Goal: Communication & Community: Answer question/provide support

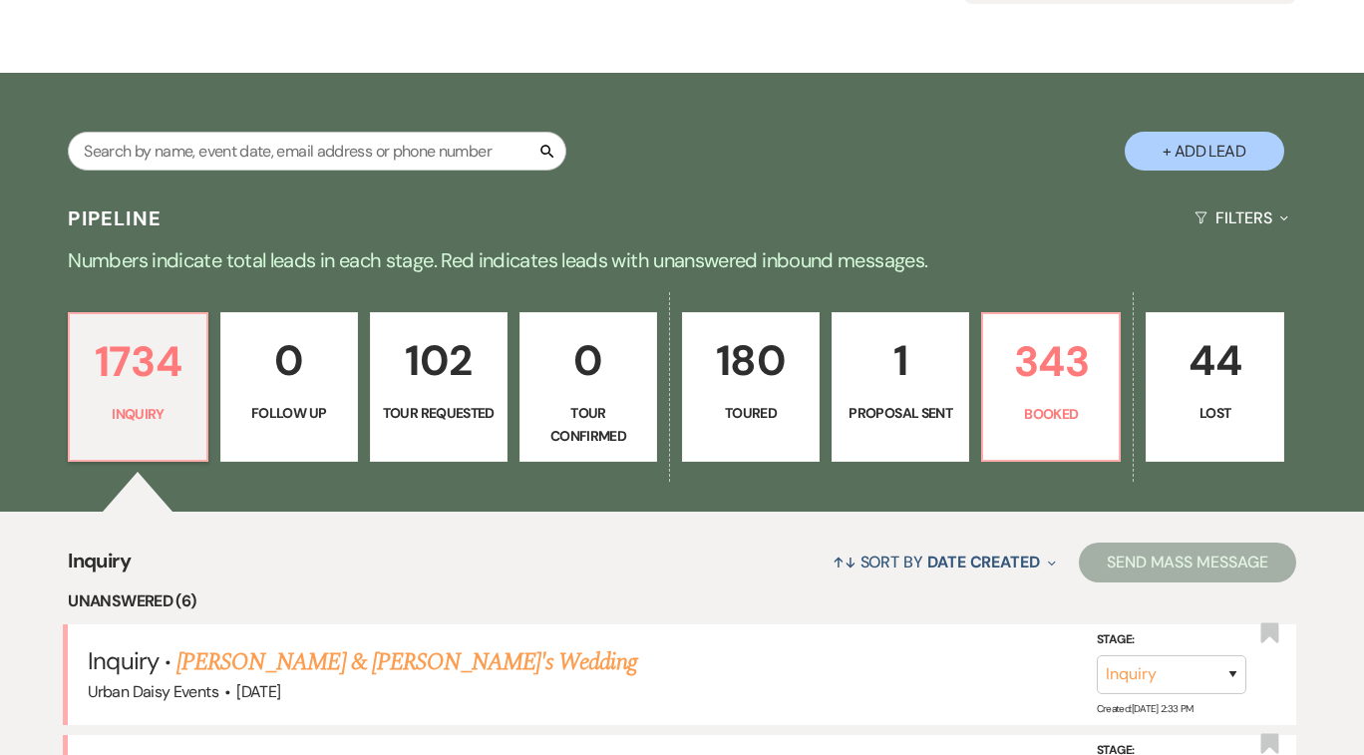
scroll to position [491, 0]
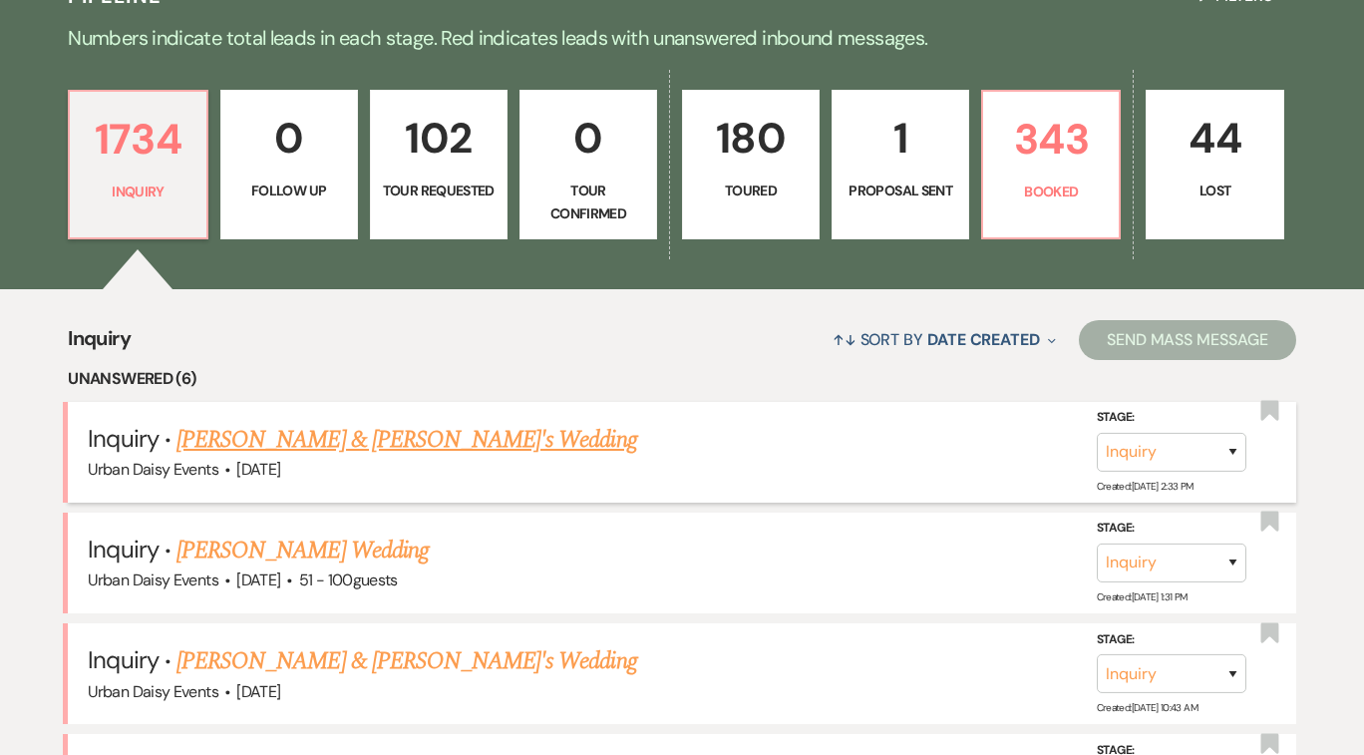
click at [393, 438] on link "[PERSON_NAME] & [PERSON_NAME]'s Wedding" at bounding box center [406, 440] width 461 height 36
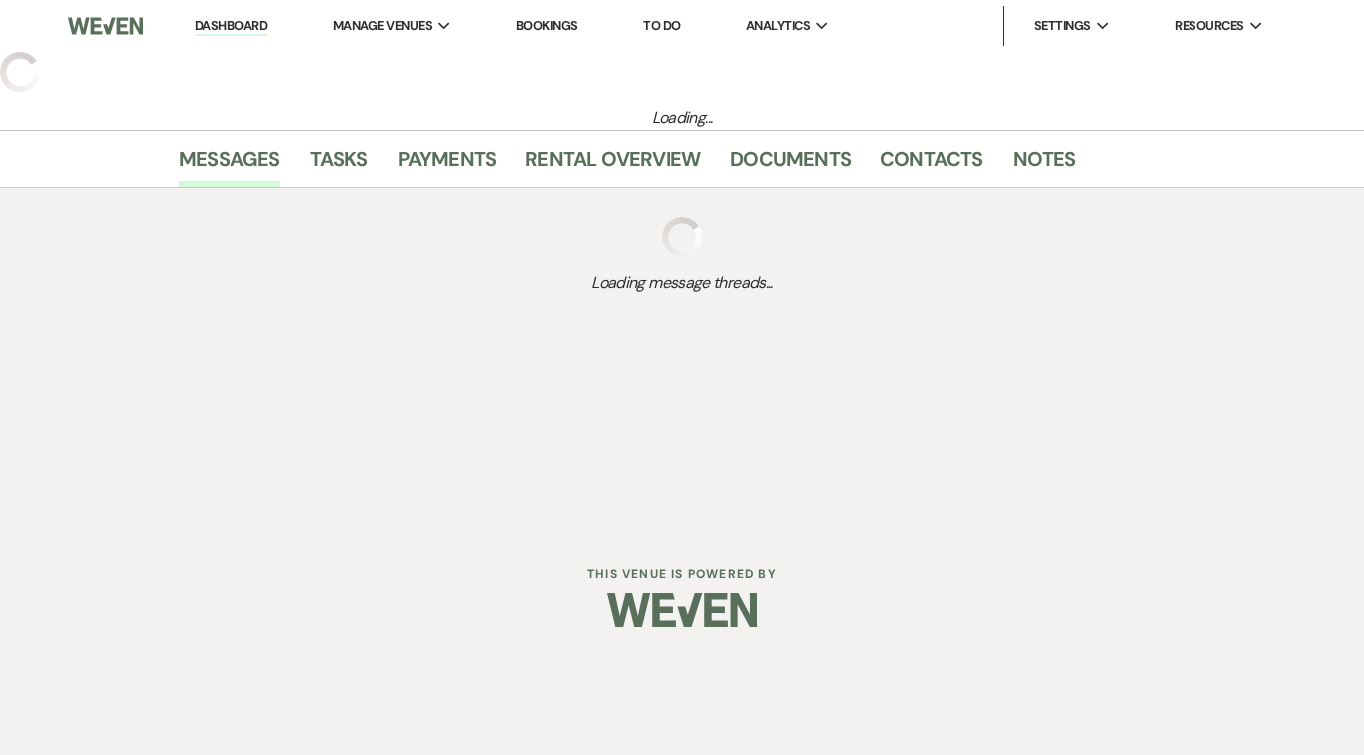
select select "5"
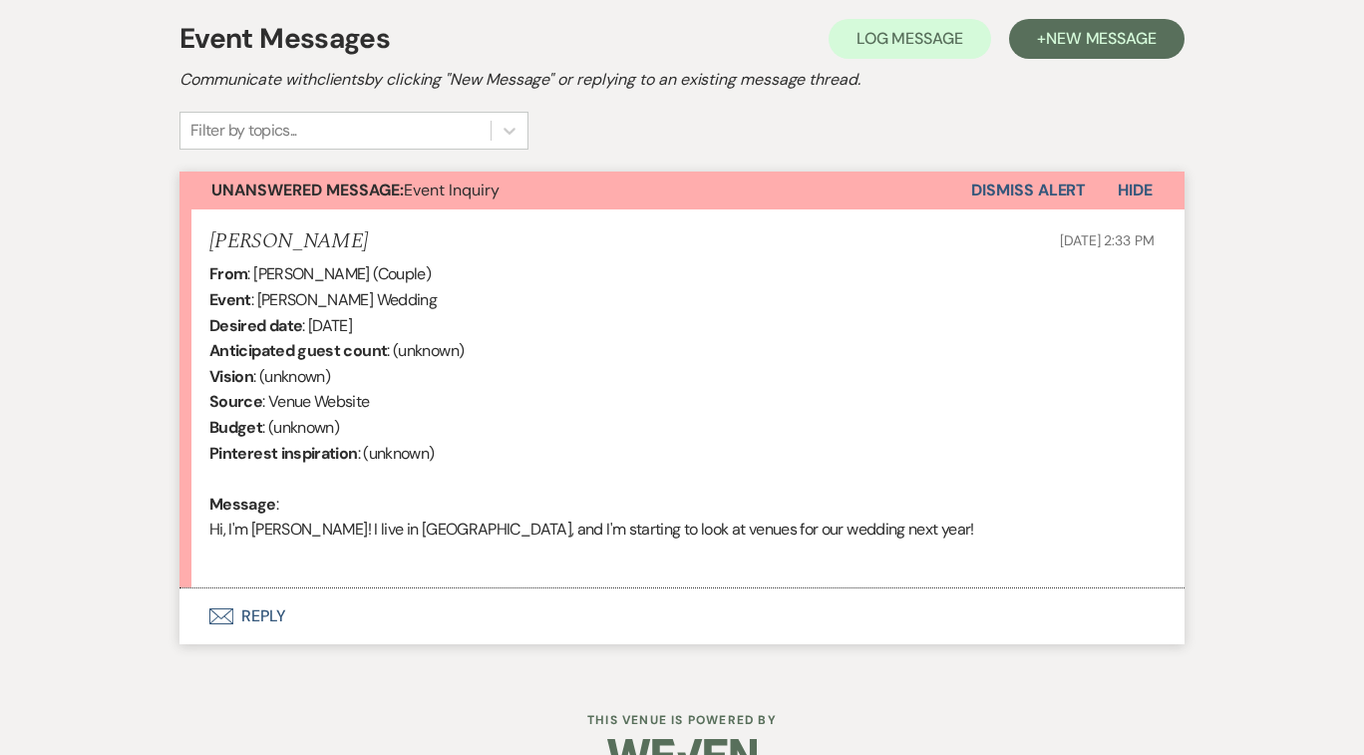
scroll to position [617, 0]
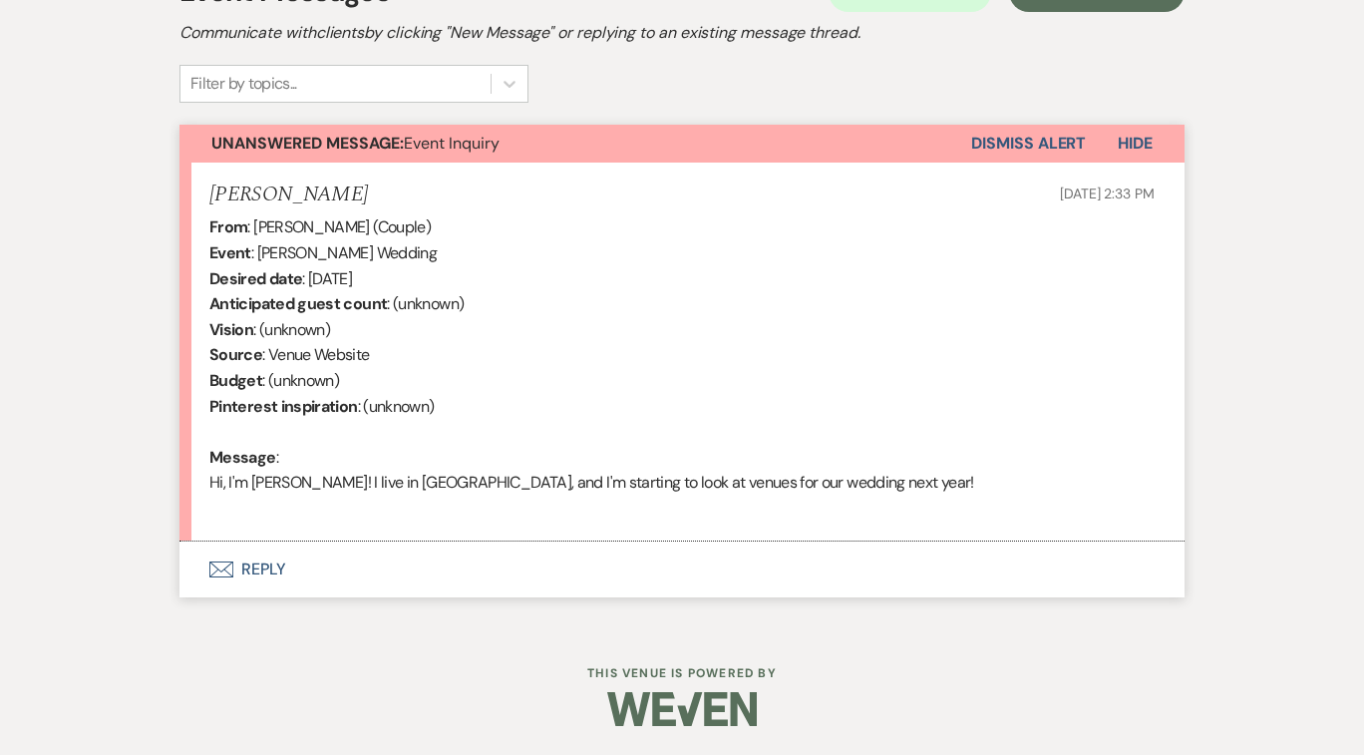
click at [254, 568] on button "Envelope Reply" at bounding box center [681, 569] width 1005 height 56
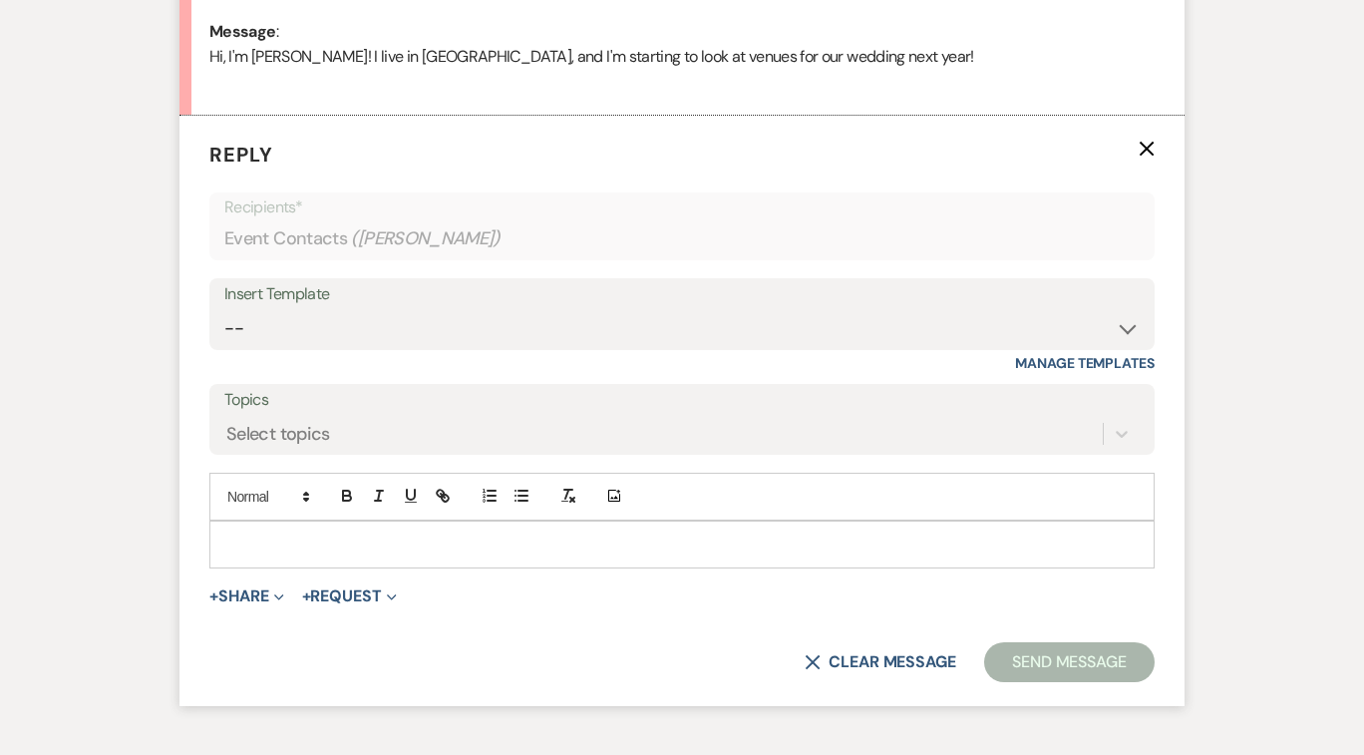
scroll to position [1154, 0]
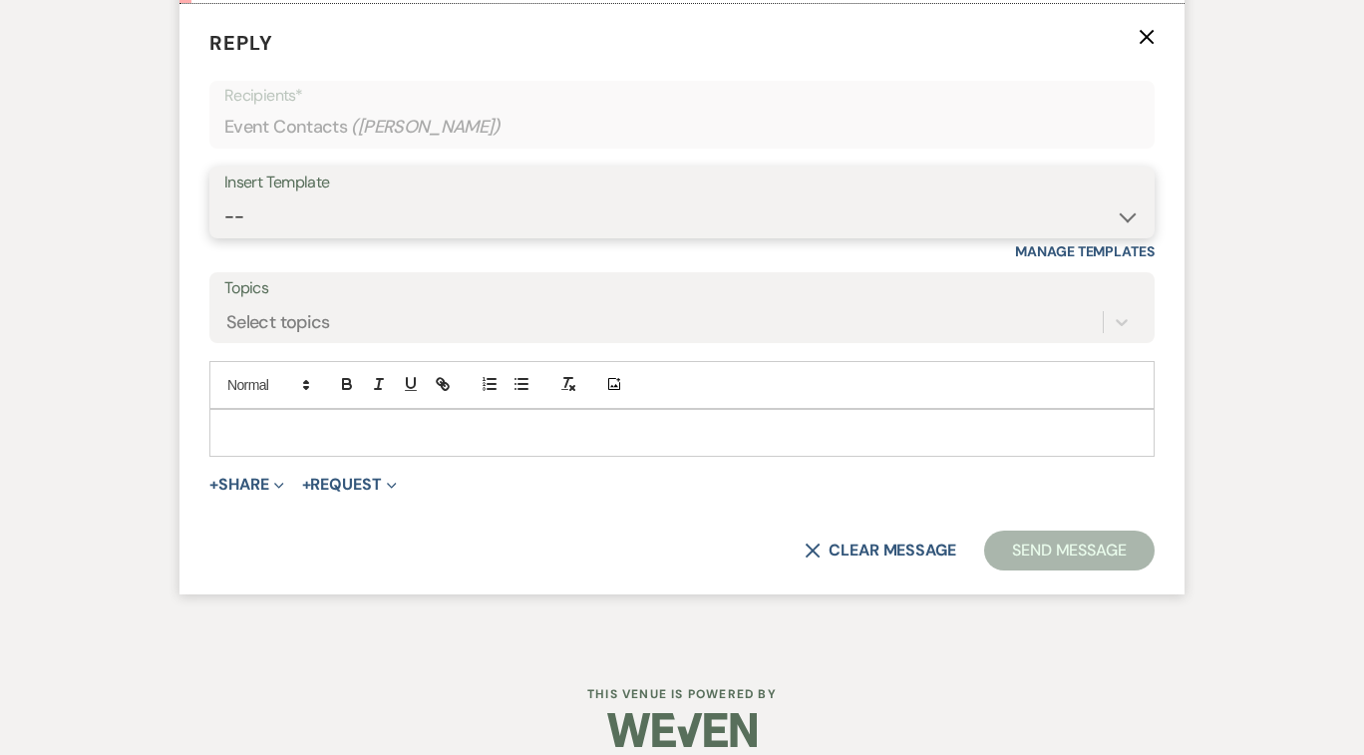
click at [1129, 215] on select "-- Payment Past Due Rental Agreement and First Payment Urban Daisy Initial Resp…" at bounding box center [681, 216] width 915 height 39
select select "1243"
click at [224, 197] on select "-- Payment Past Due Rental Agreement and First Payment Urban Daisy Initial Resp…" at bounding box center [681, 216] width 915 height 39
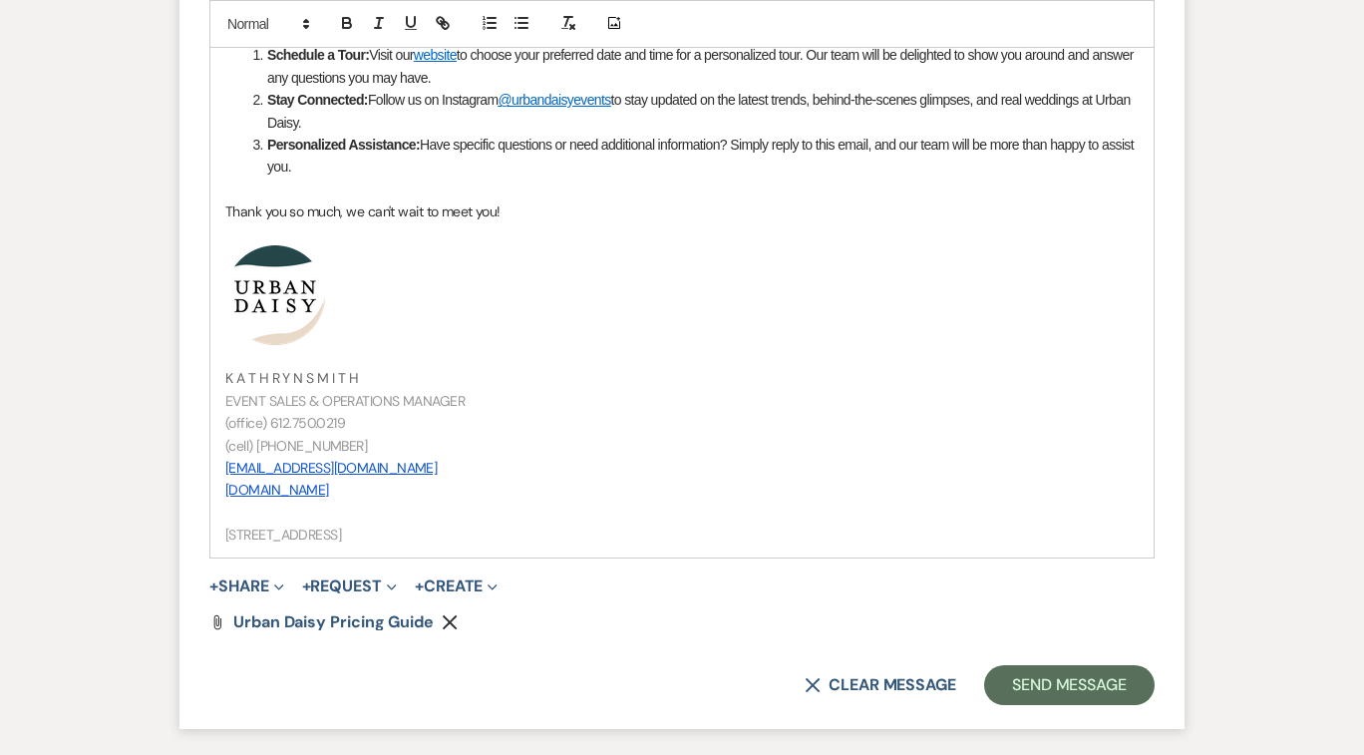
scroll to position [2141, 0]
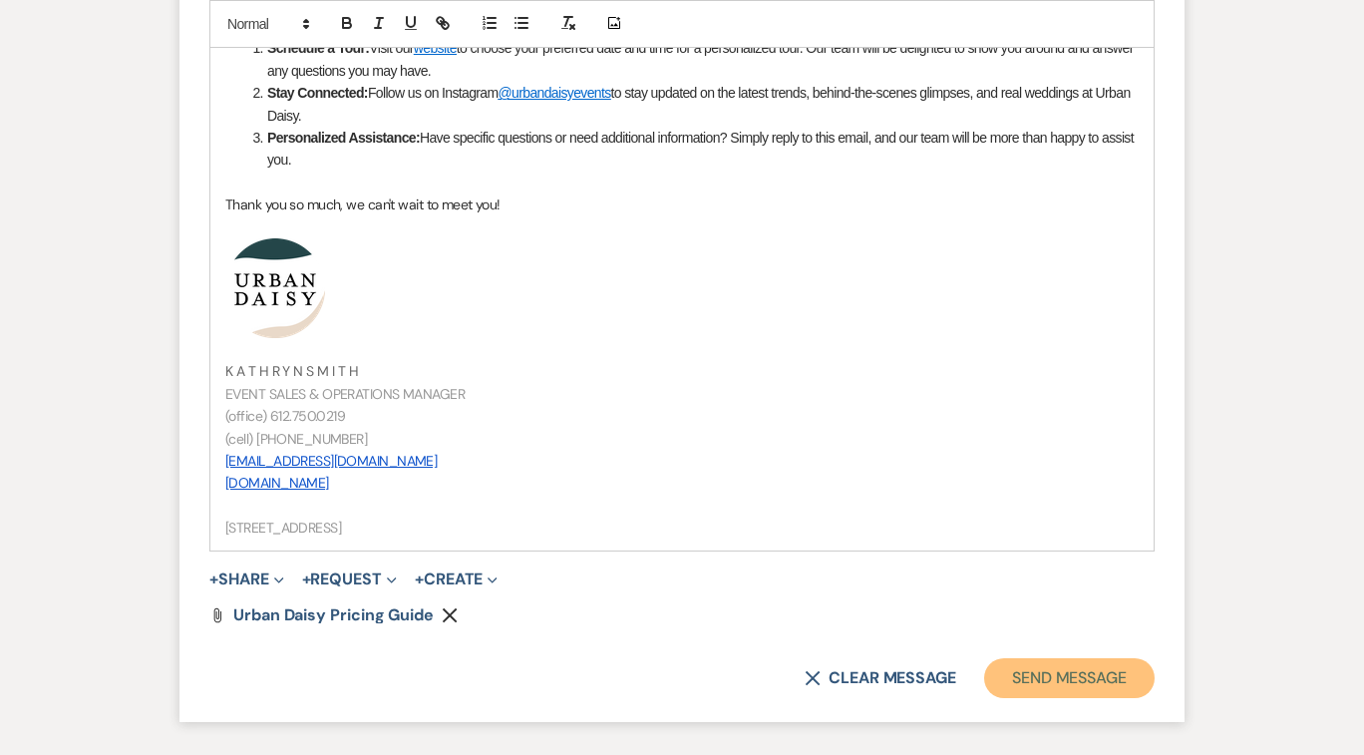
click at [1057, 678] on button "Send Message" at bounding box center [1069, 678] width 170 height 40
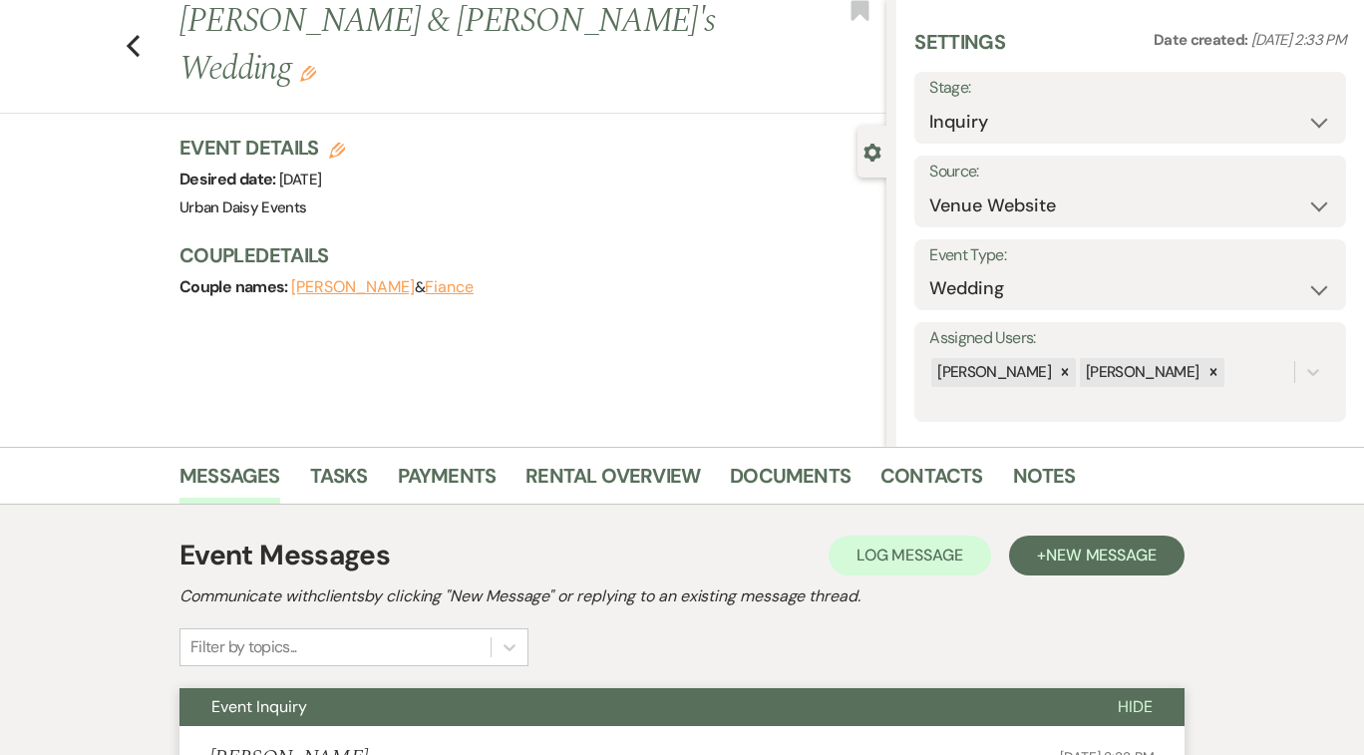
scroll to position [0, 0]
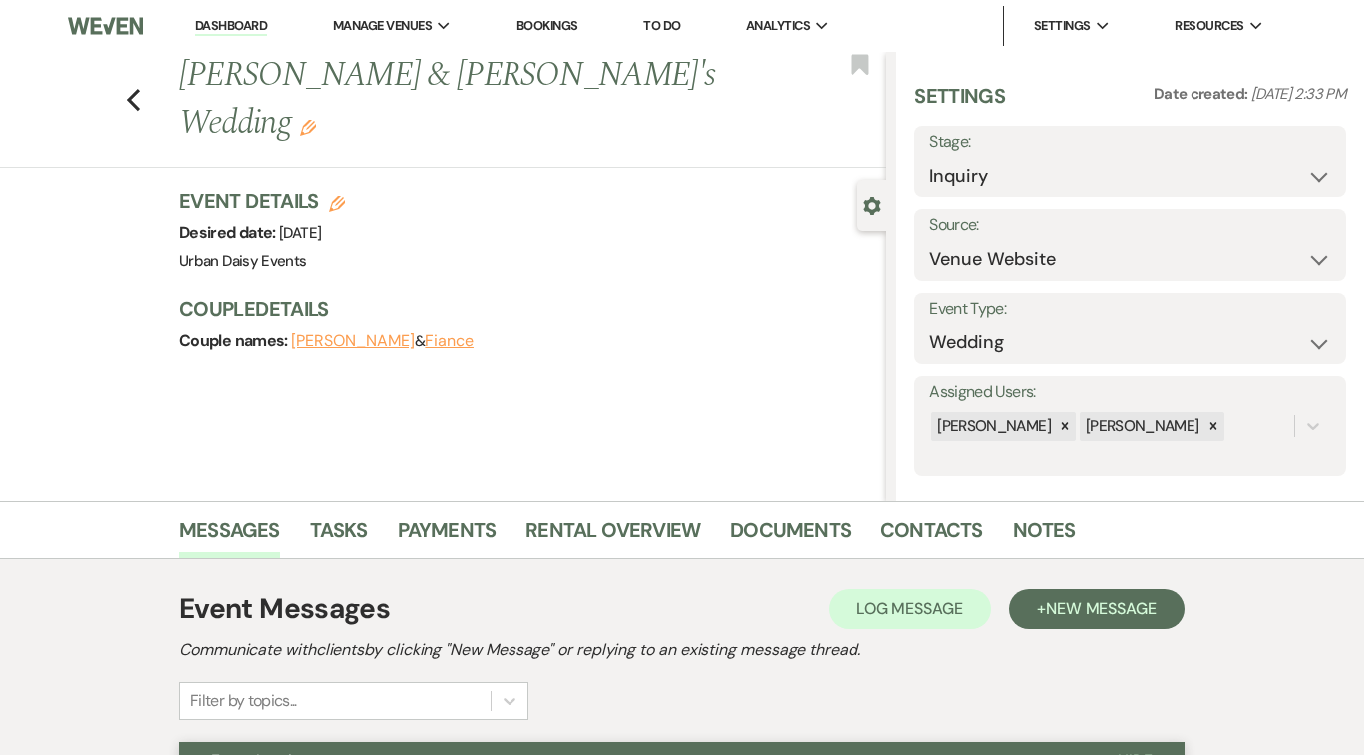
click at [234, 27] on link "Dashboard" at bounding box center [231, 26] width 72 height 19
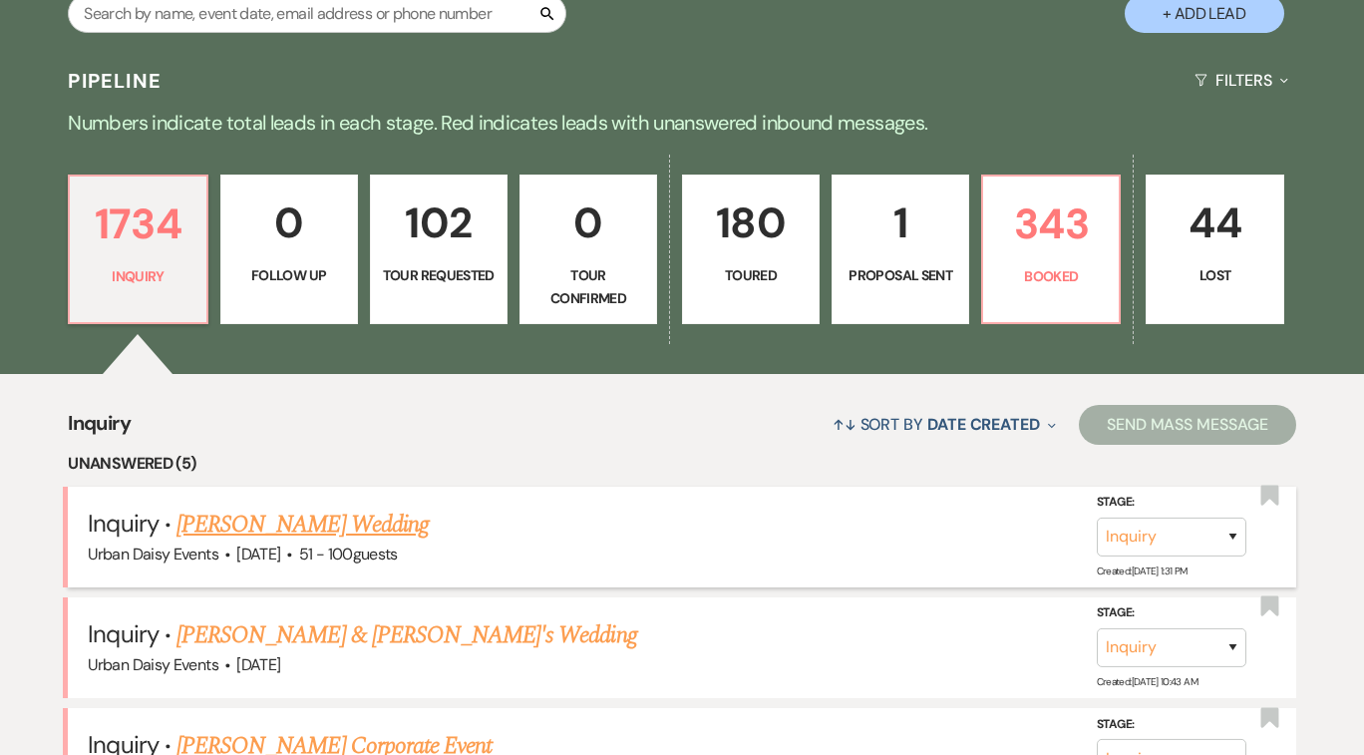
scroll to position [640, 0]
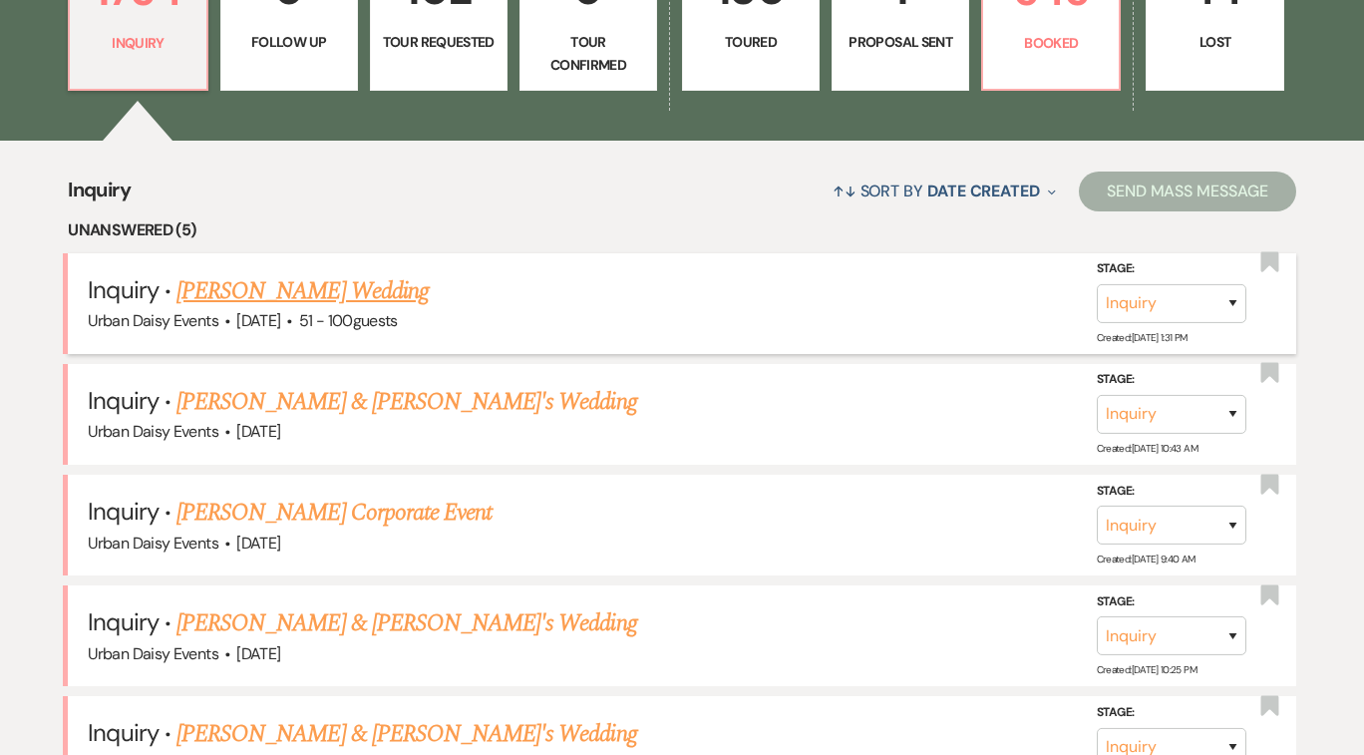
click at [350, 294] on link "[PERSON_NAME] Wedding" at bounding box center [302, 291] width 252 height 36
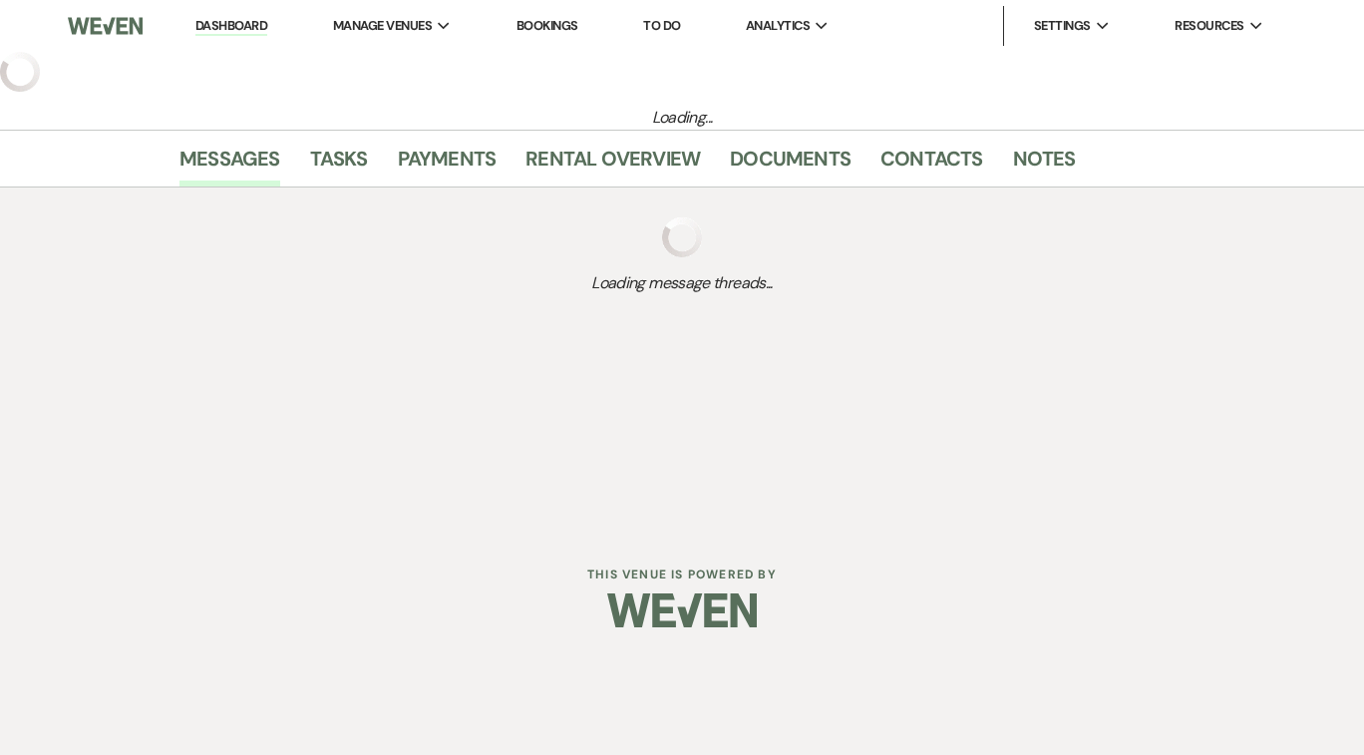
select select "2"
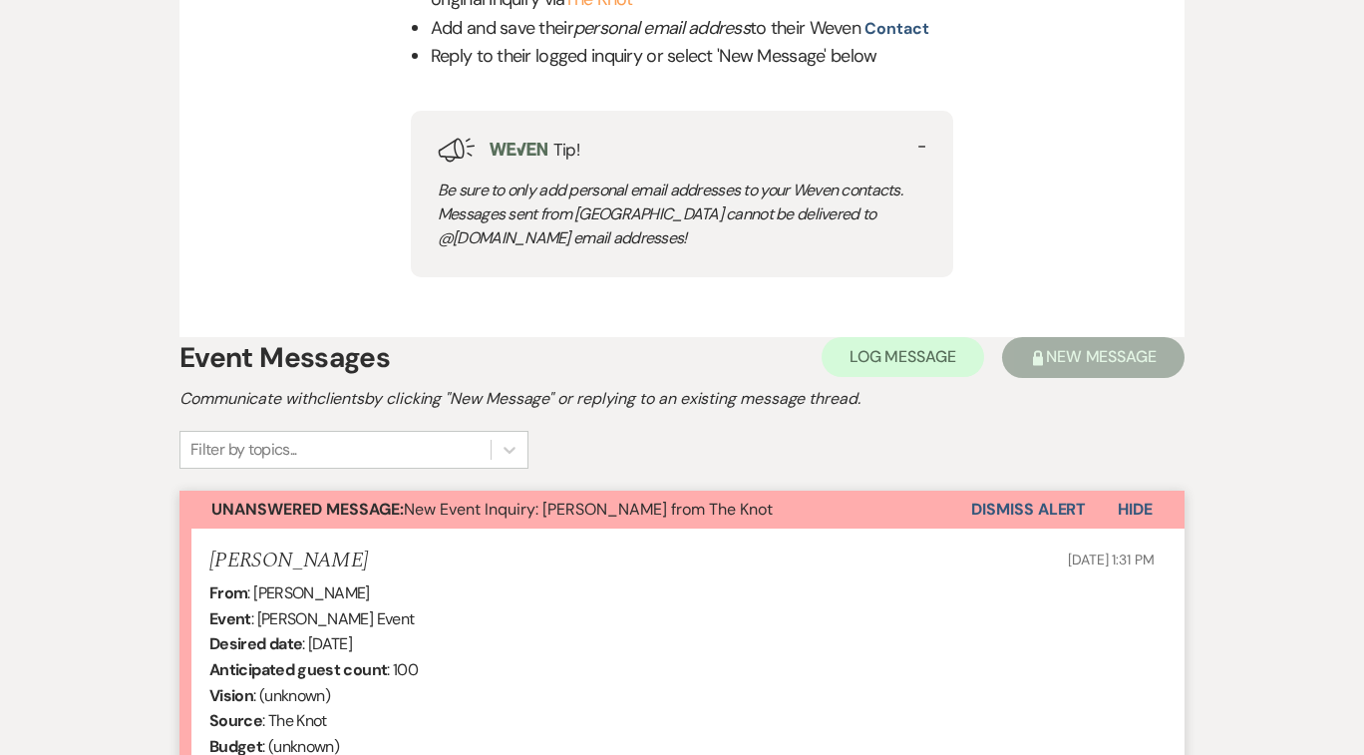
scroll to position [933, 0]
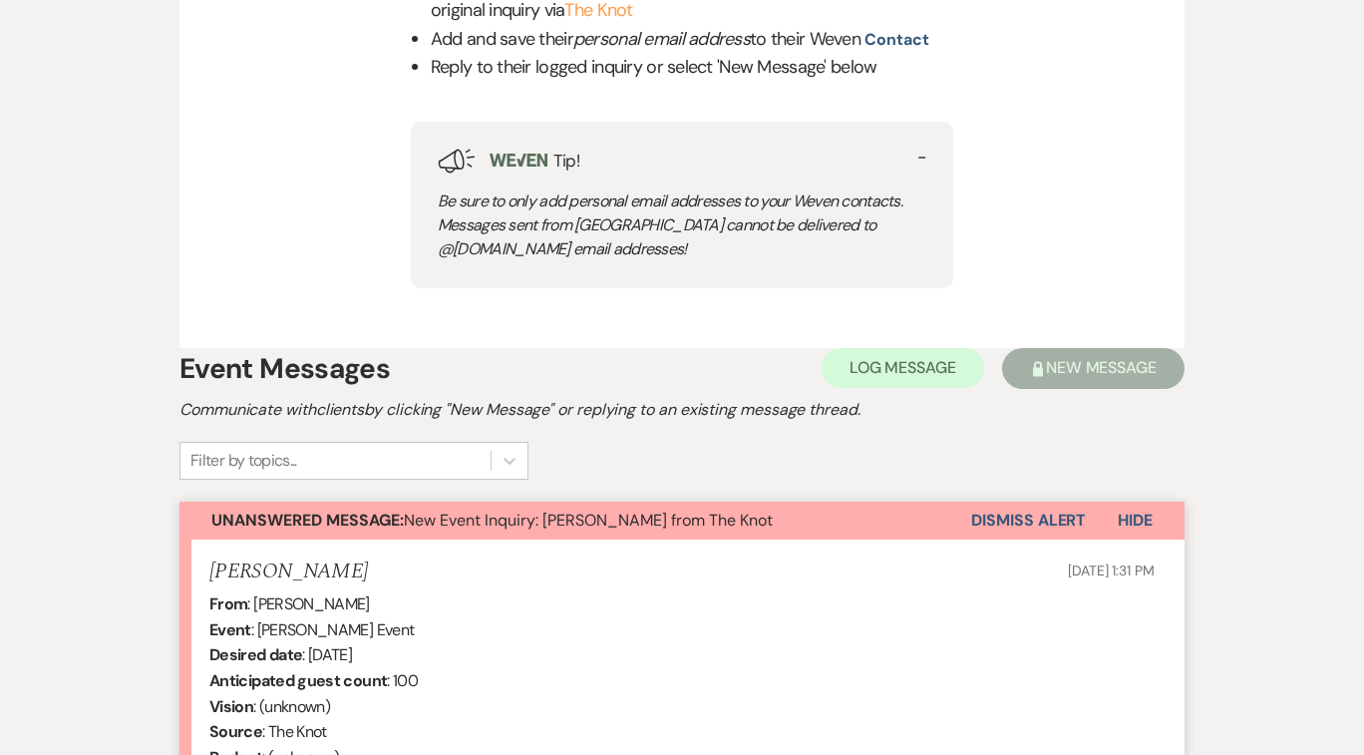
click at [1026, 513] on button "Dismiss Alert" at bounding box center [1028, 520] width 115 height 38
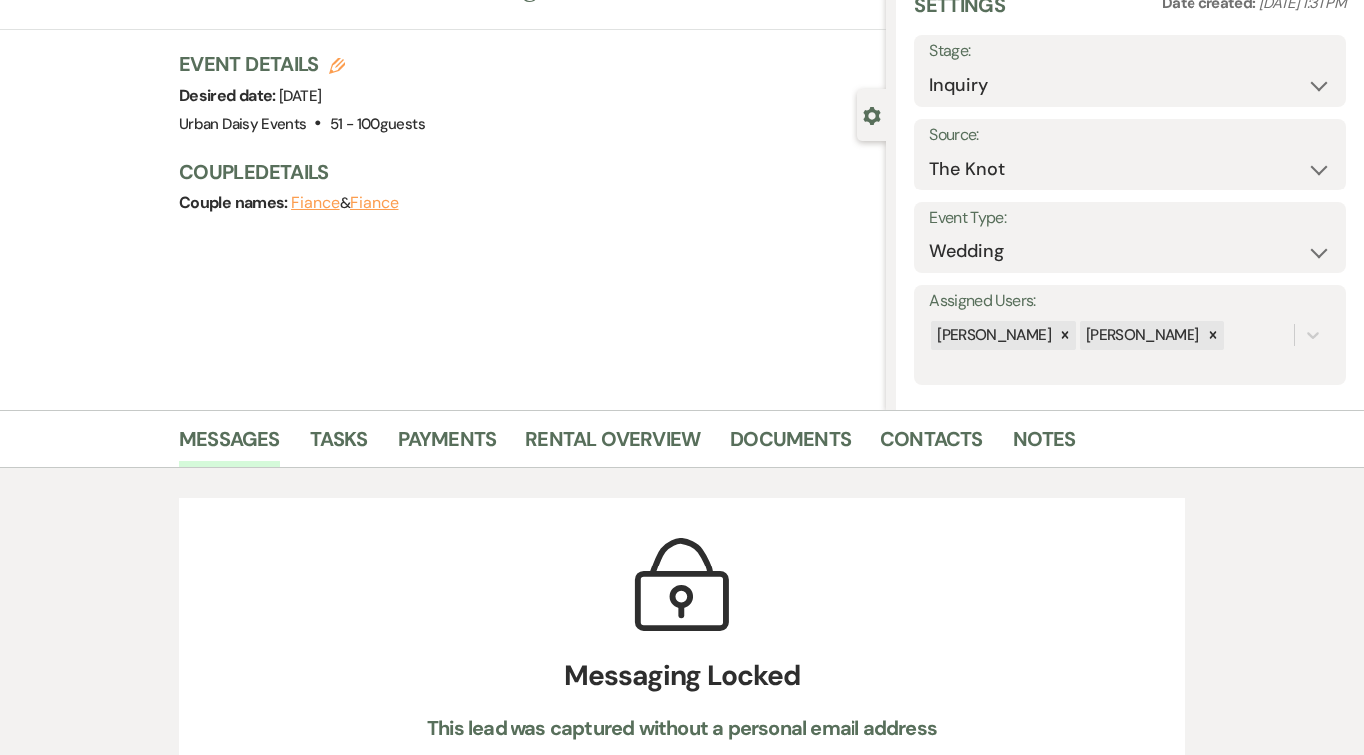
scroll to position [0, 0]
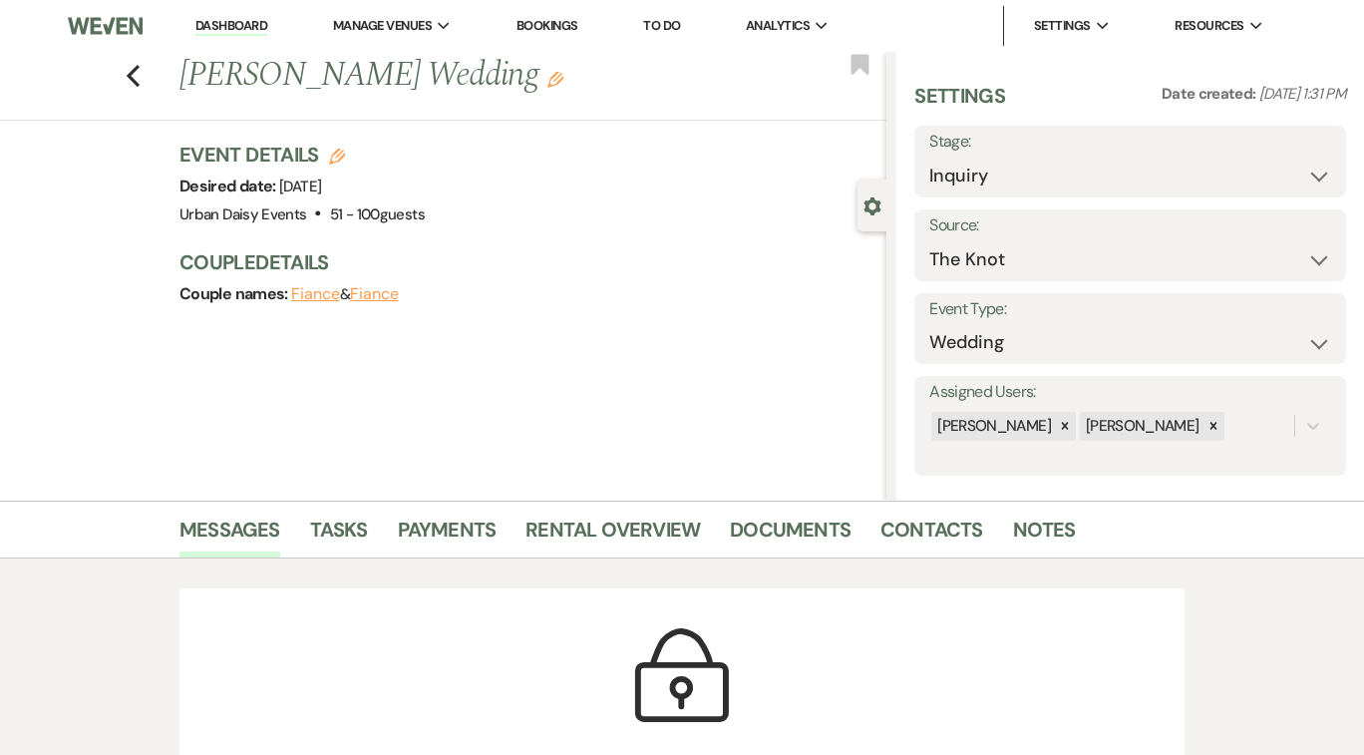
click at [227, 23] on link "Dashboard" at bounding box center [231, 26] width 72 height 19
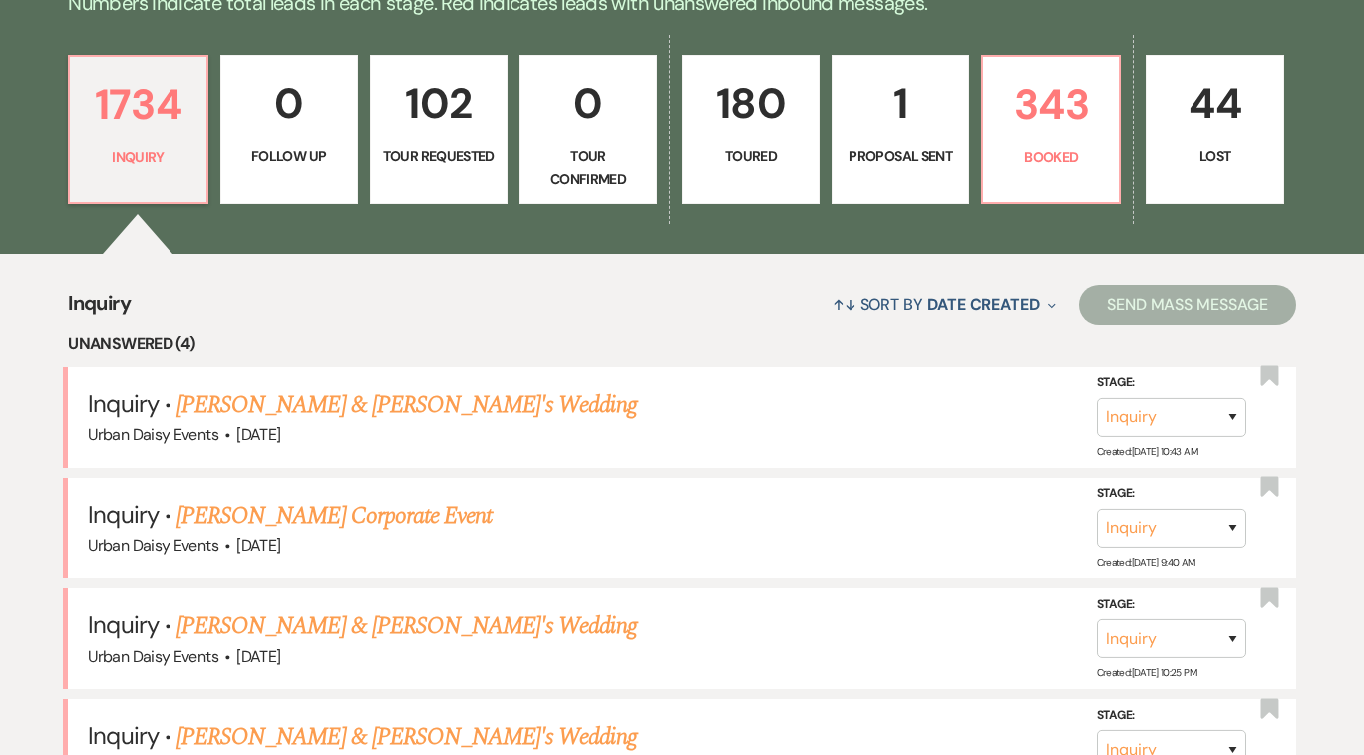
scroll to position [584, 0]
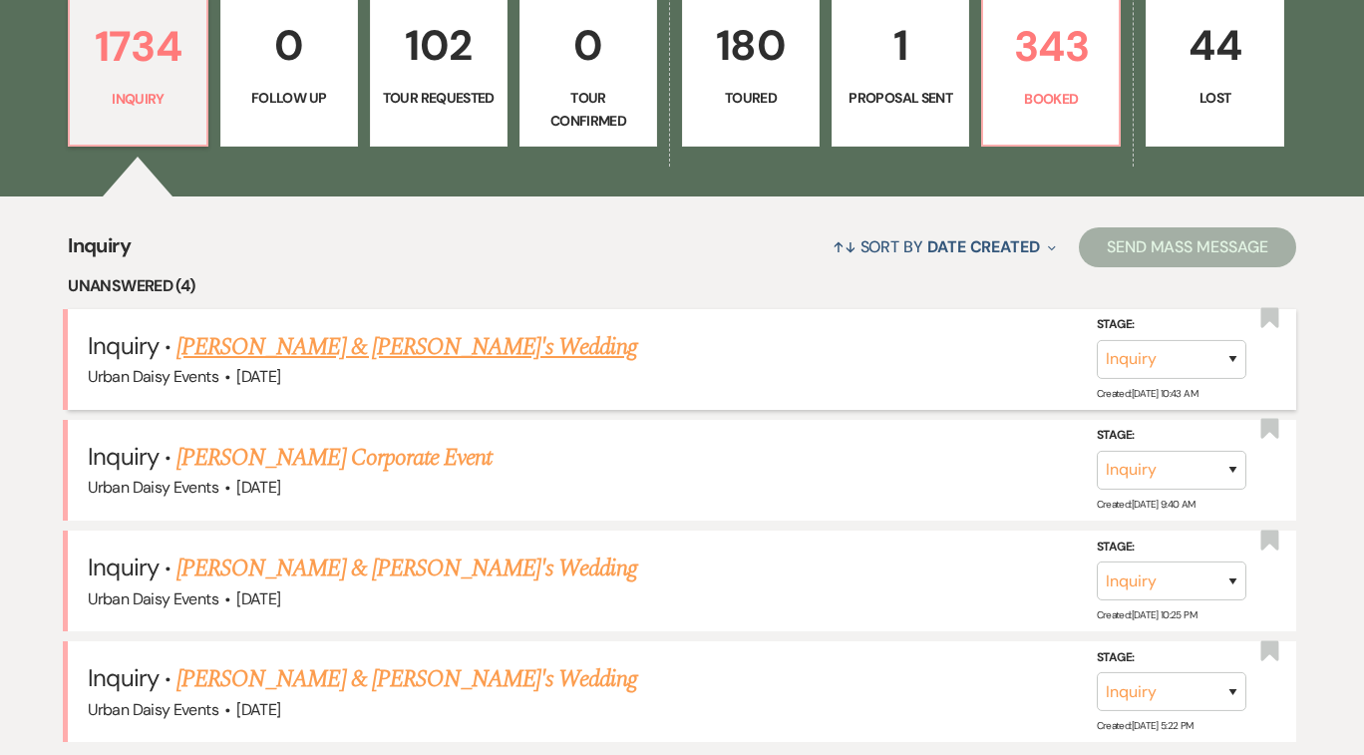
click at [316, 346] on link "[PERSON_NAME] & [PERSON_NAME]'s Wedding" at bounding box center [406, 347] width 461 height 36
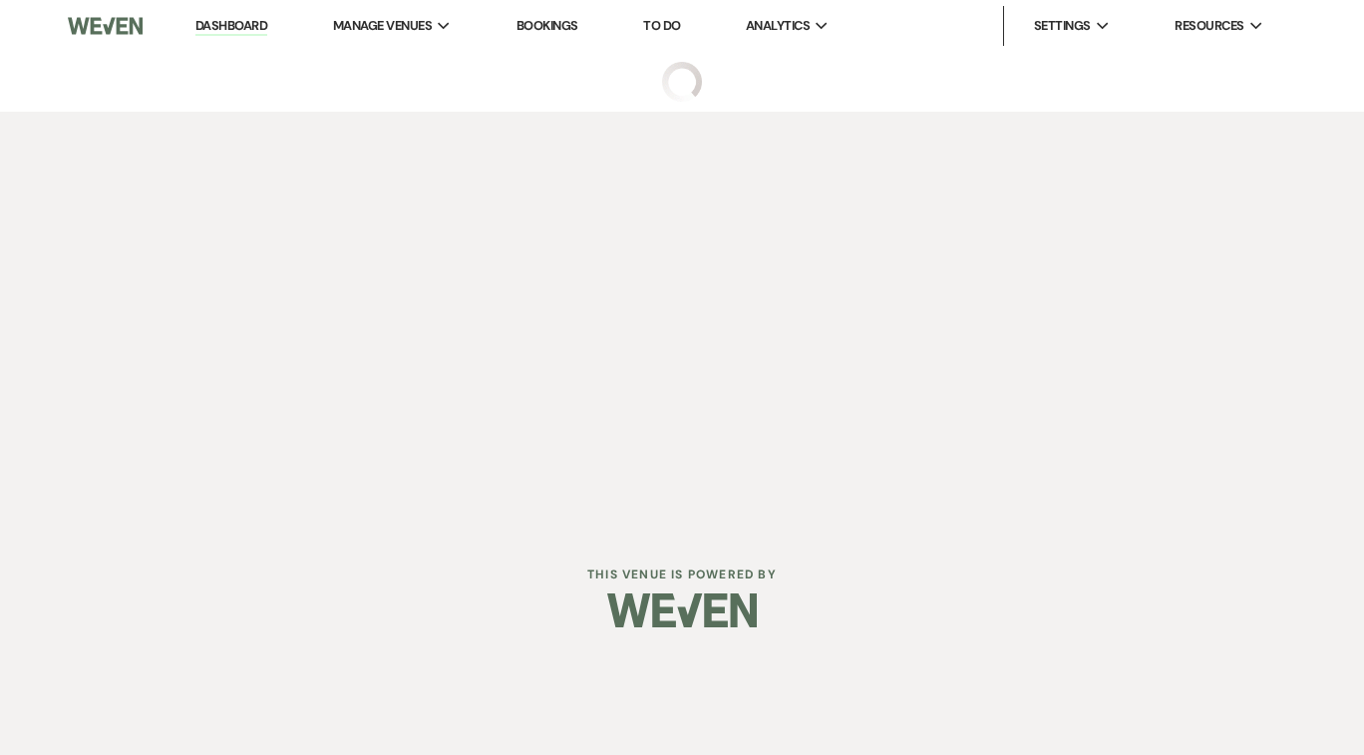
select select "5"
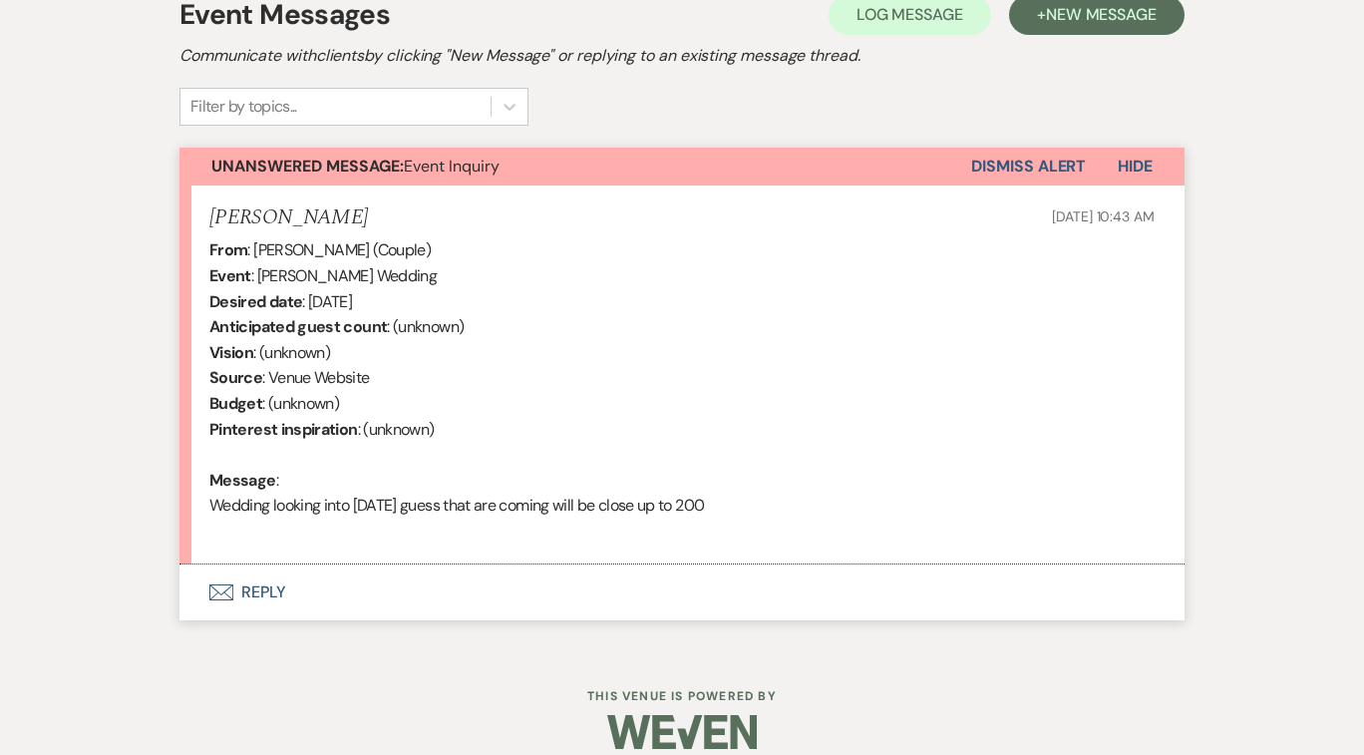
scroll to position [602, 0]
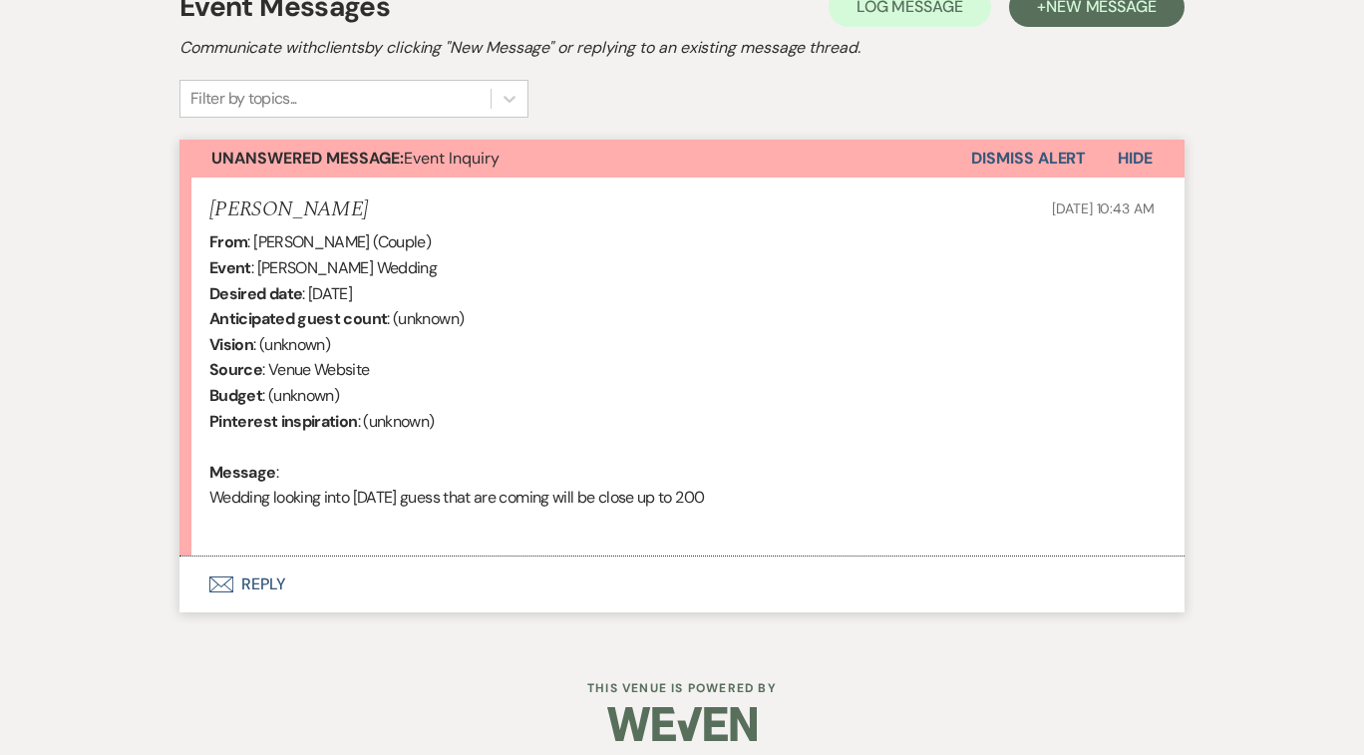
click at [263, 582] on button "Envelope Reply" at bounding box center [681, 584] width 1005 height 56
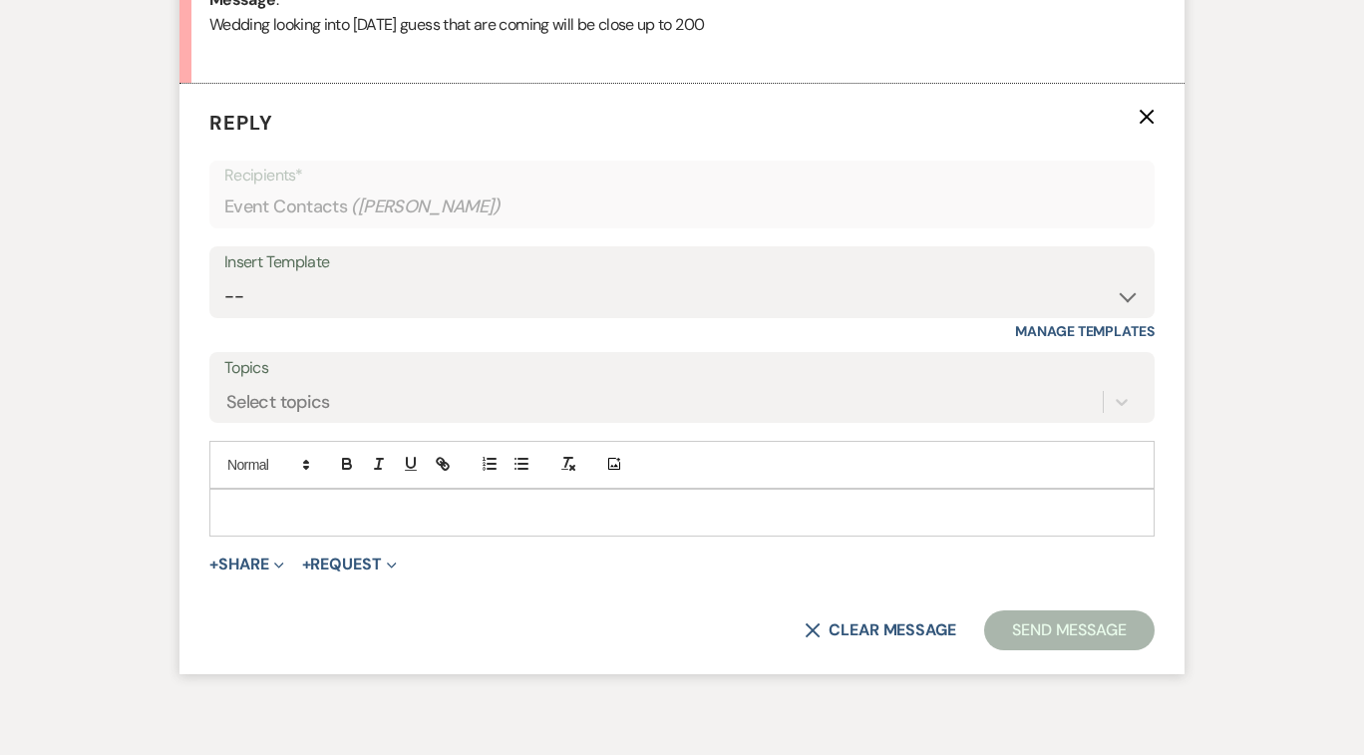
scroll to position [1102, 0]
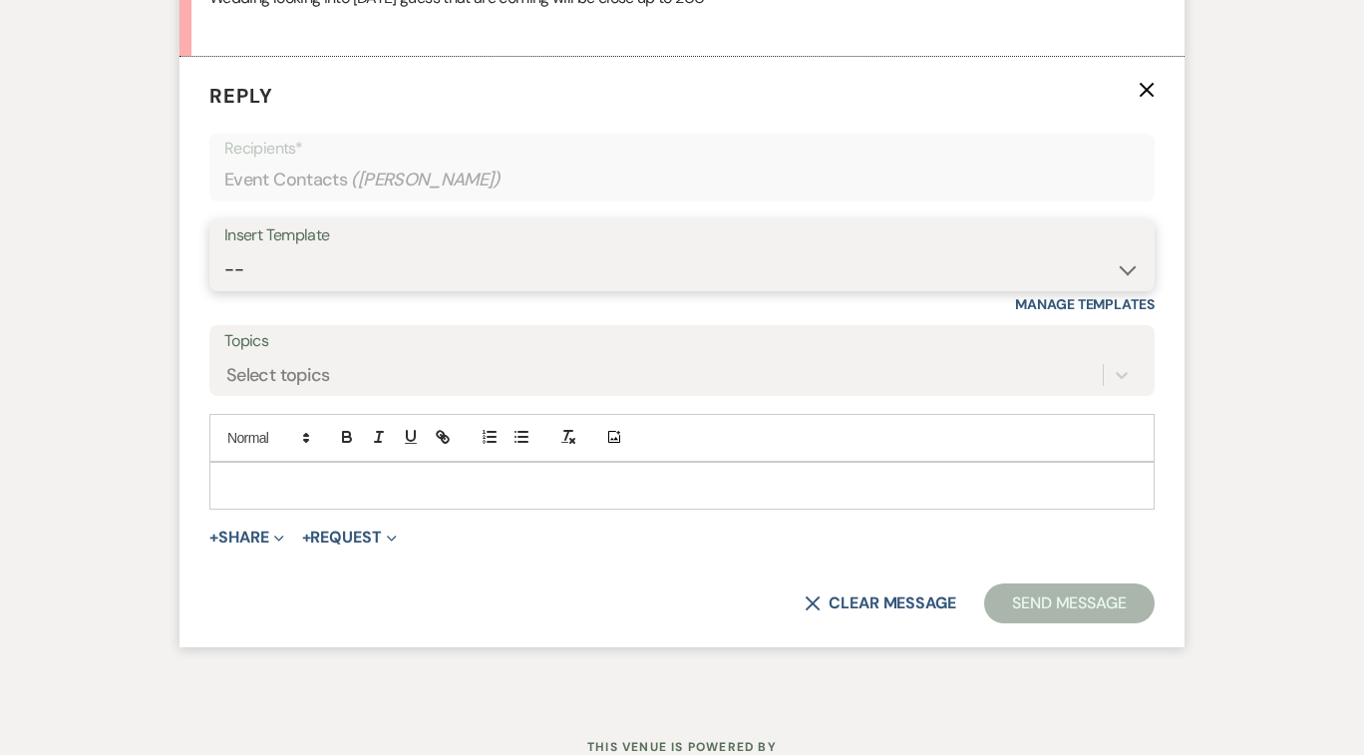
click at [1124, 269] on select "-- Payment Past Due Rental Agreement and First Payment Urban Daisy Initial Resp…" at bounding box center [681, 269] width 915 height 39
select select "1243"
click at [224, 250] on select "-- Payment Past Due Rental Agreement and First Payment Urban Daisy Initial Resp…" at bounding box center [681, 269] width 915 height 39
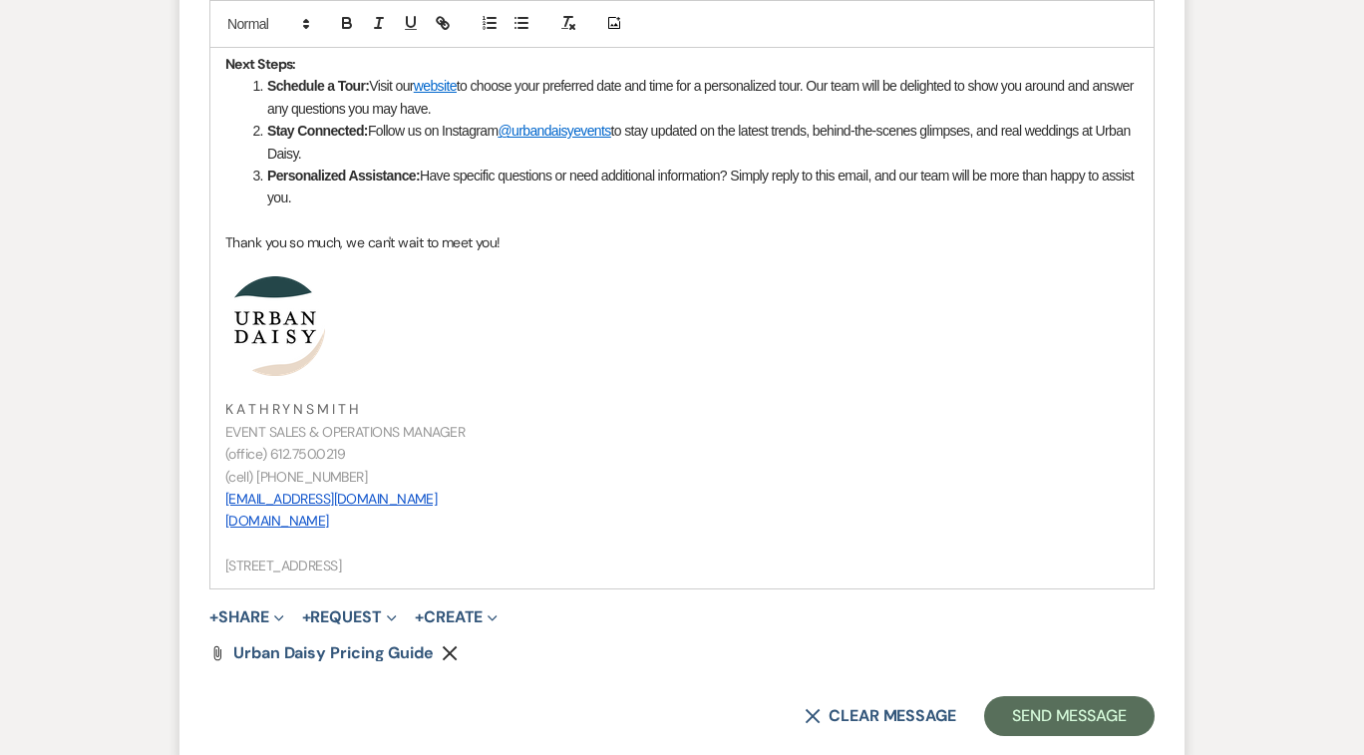
scroll to position [2168, 0]
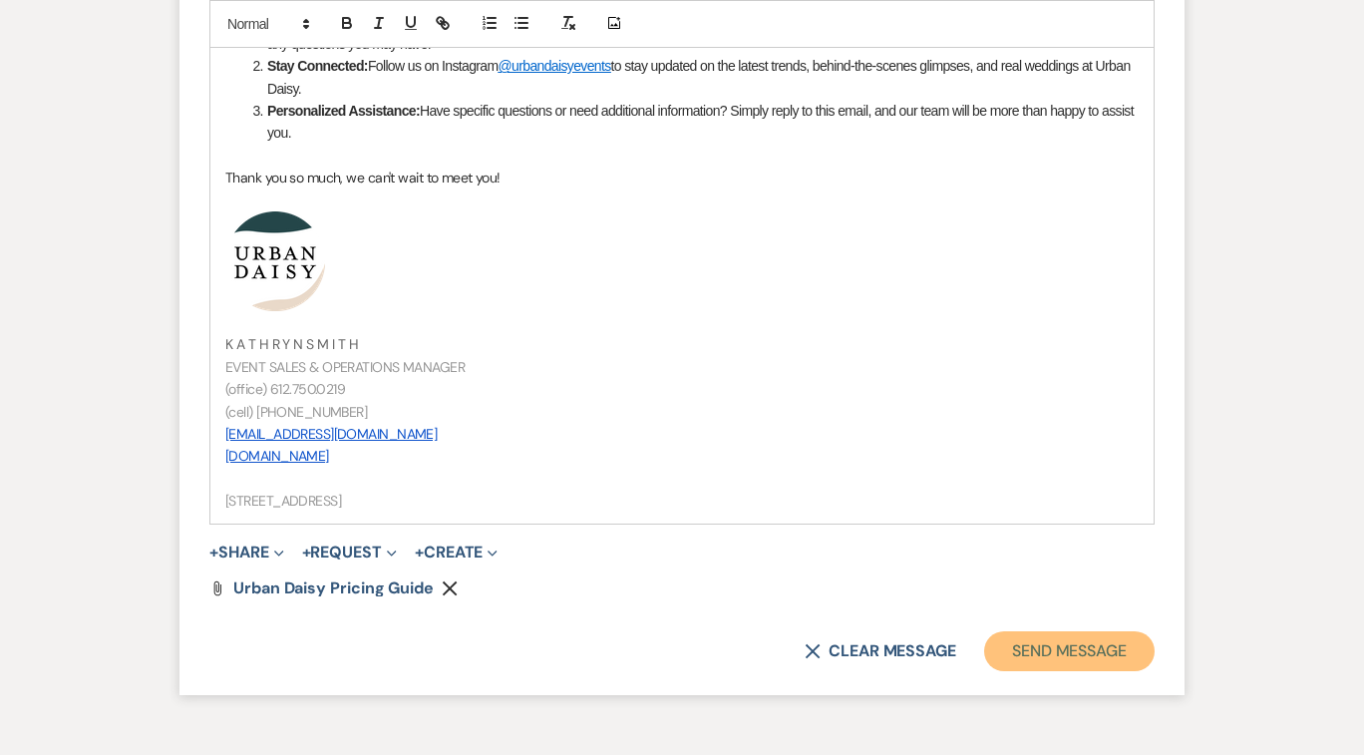
click at [1103, 647] on button "Send Message" at bounding box center [1069, 651] width 170 height 40
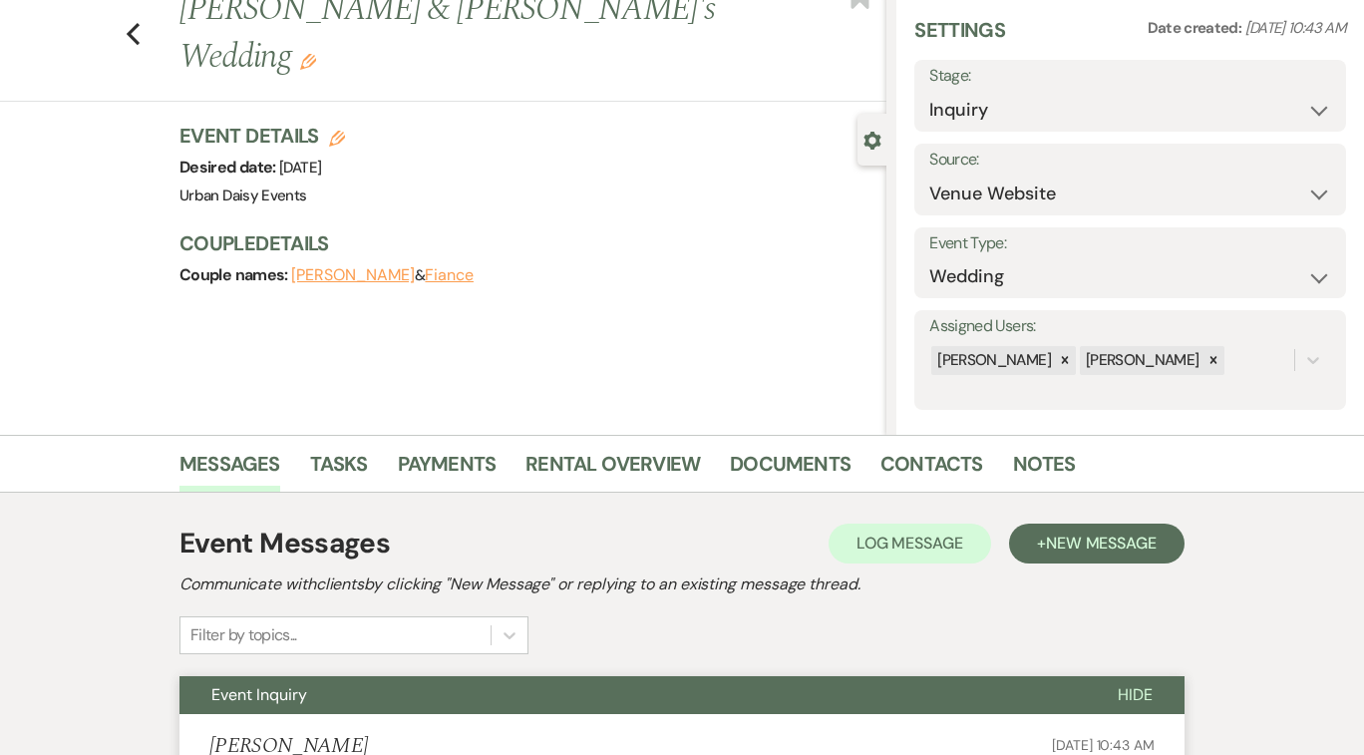
scroll to position [0, 0]
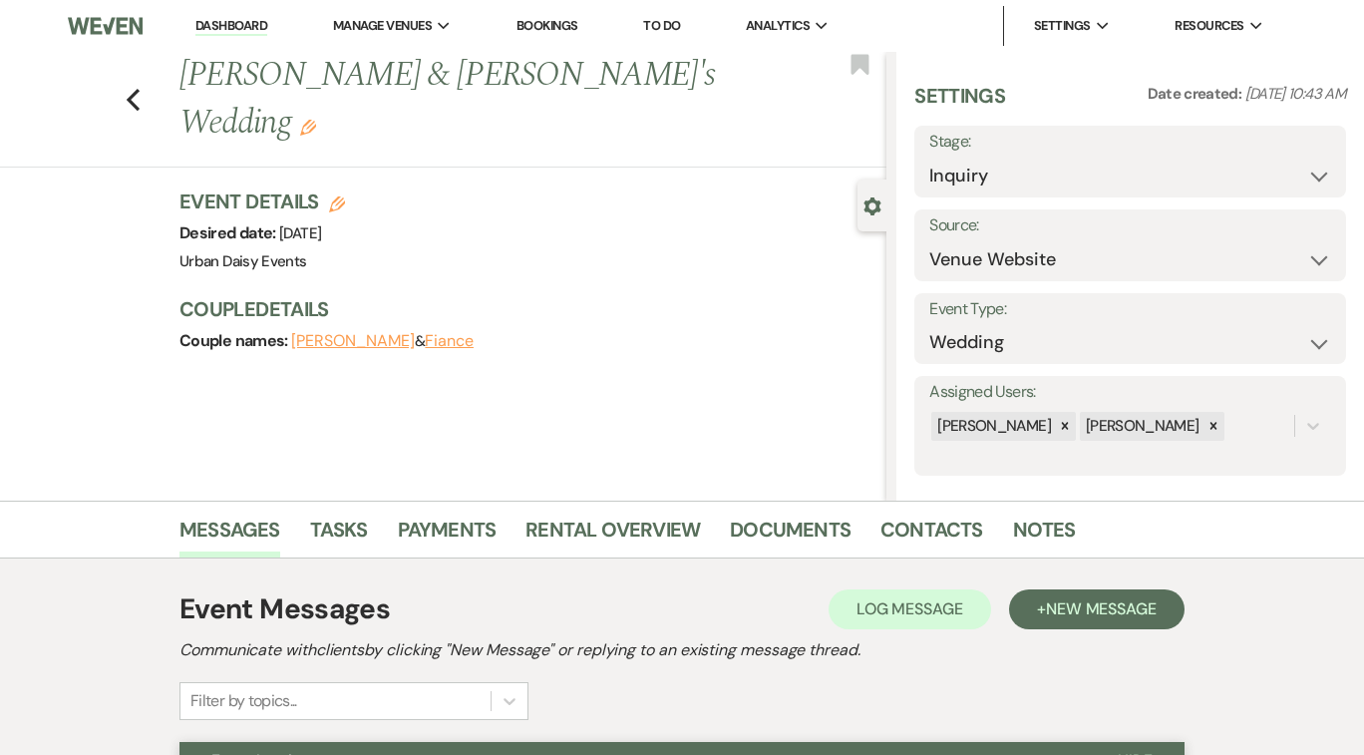
click at [244, 23] on link "Dashboard" at bounding box center [231, 26] width 72 height 19
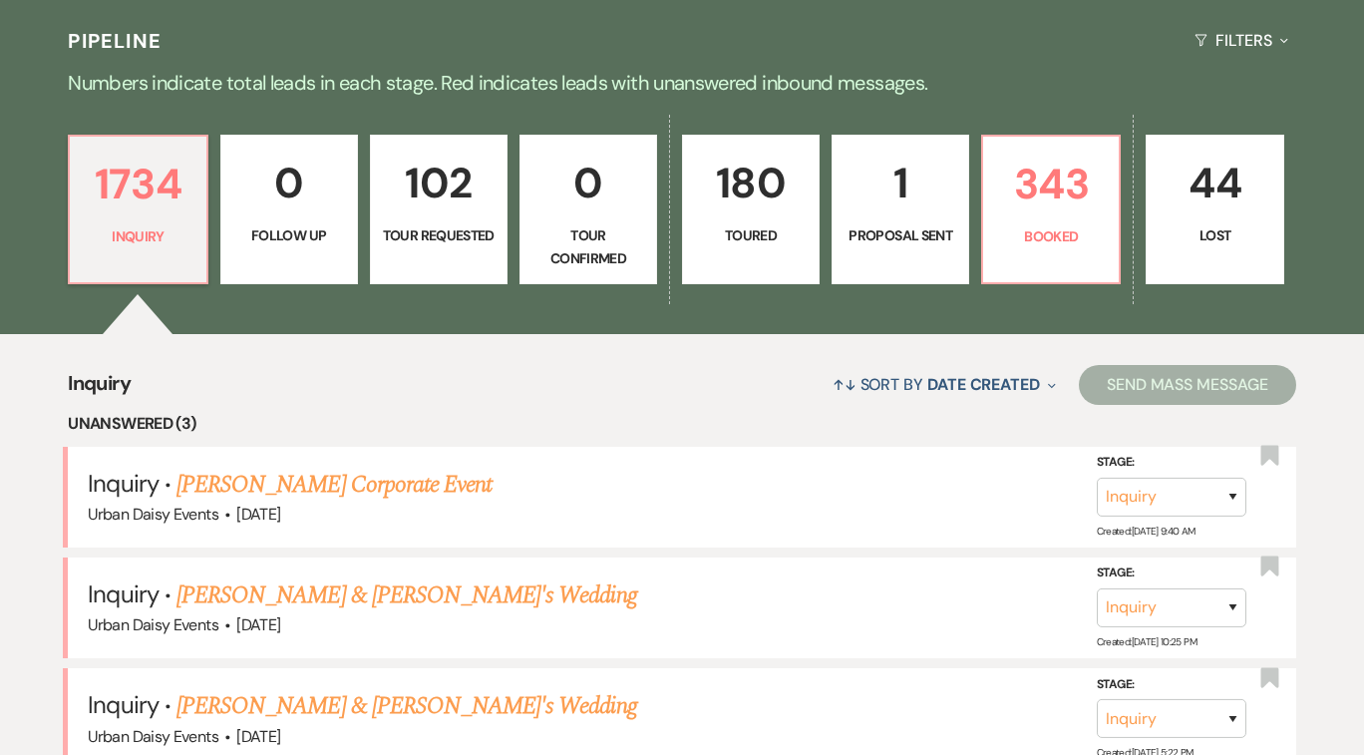
scroll to position [473, 0]
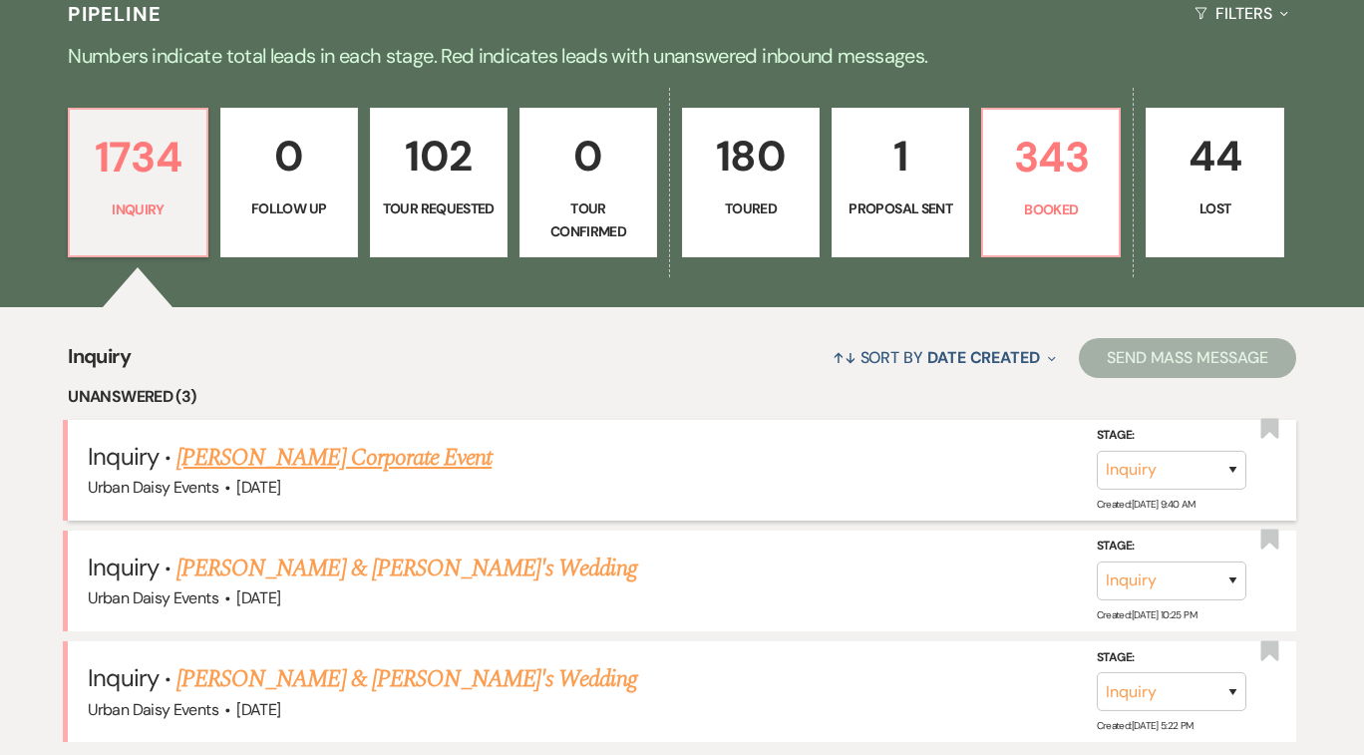
click at [287, 461] on link "[PERSON_NAME] Corporate Event" at bounding box center [333, 458] width 315 height 36
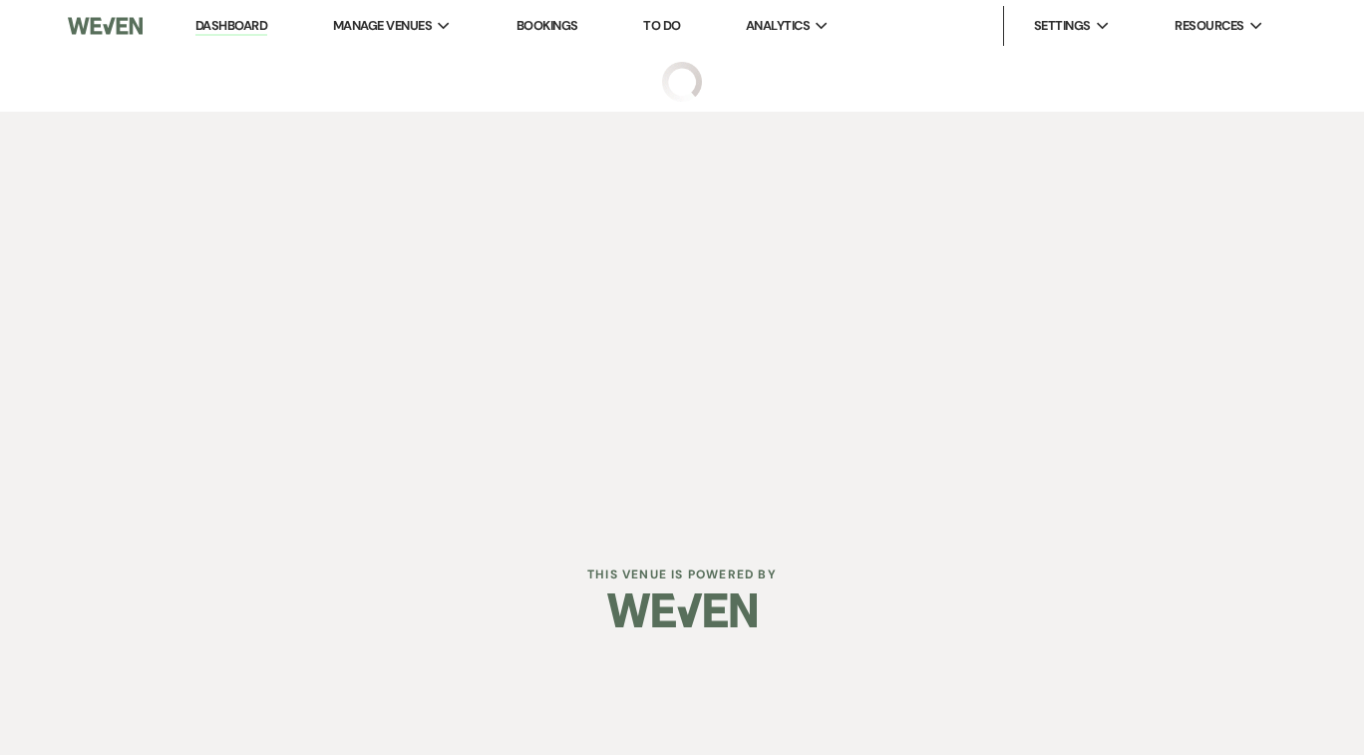
select select "5"
select select "9"
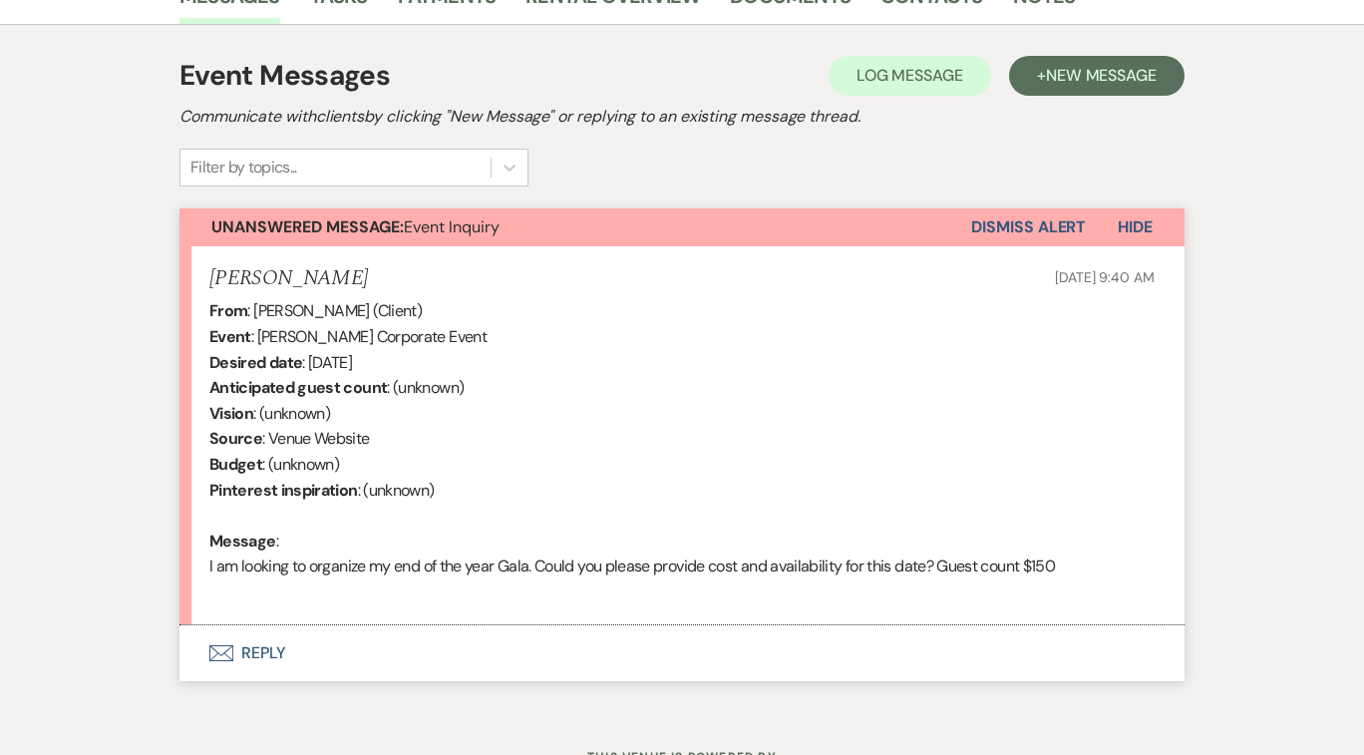
scroll to position [617, 0]
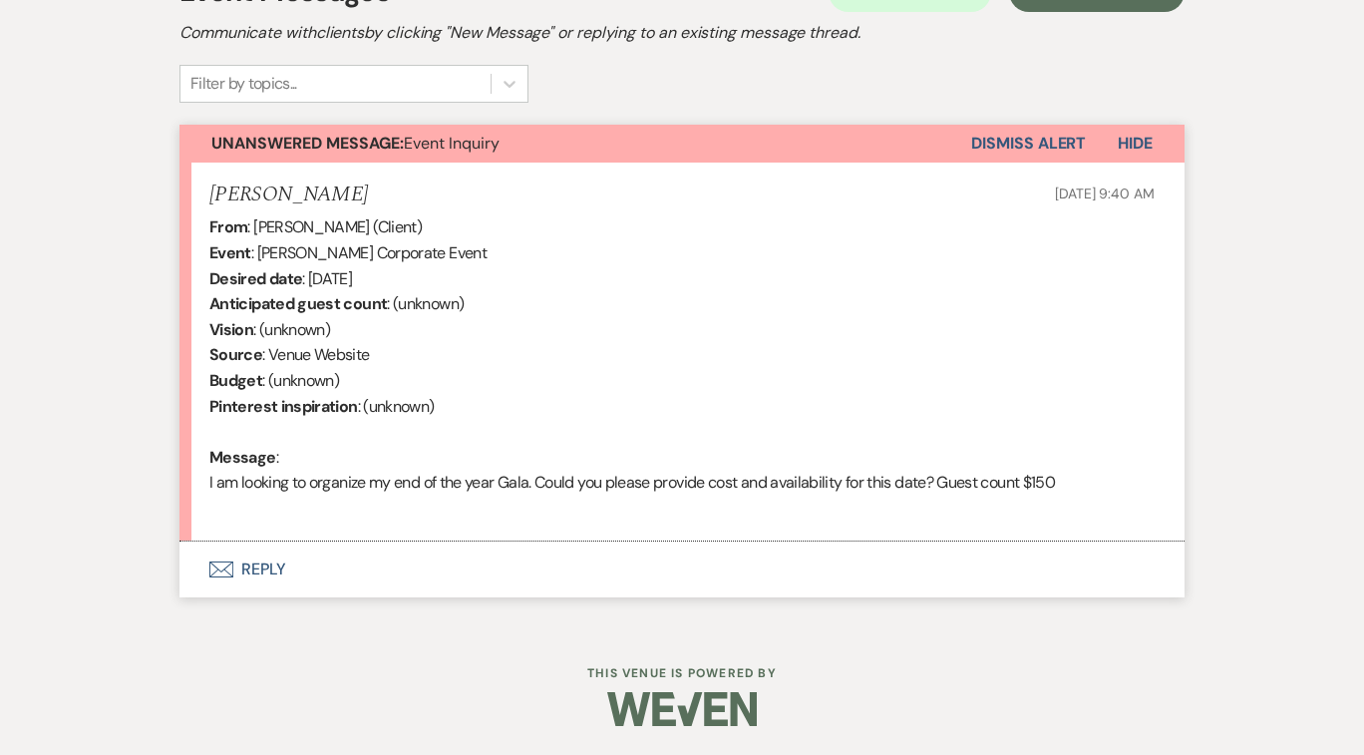
click at [259, 568] on button "Envelope Reply" at bounding box center [681, 569] width 1005 height 56
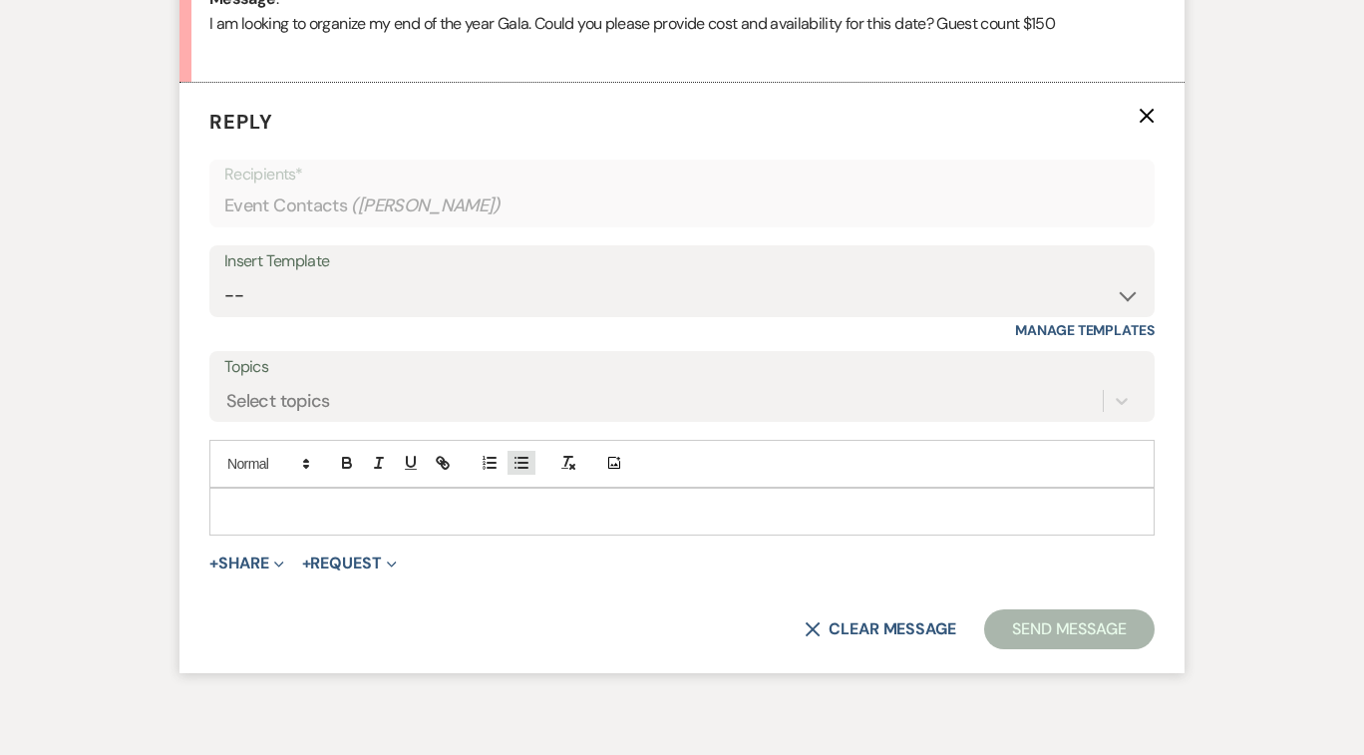
scroll to position [1077, 0]
click at [1126, 293] on select "-- Payment Past Due Rental Agreement and First Payment Urban Daisy Initial Resp…" at bounding box center [681, 294] width 915 height 39
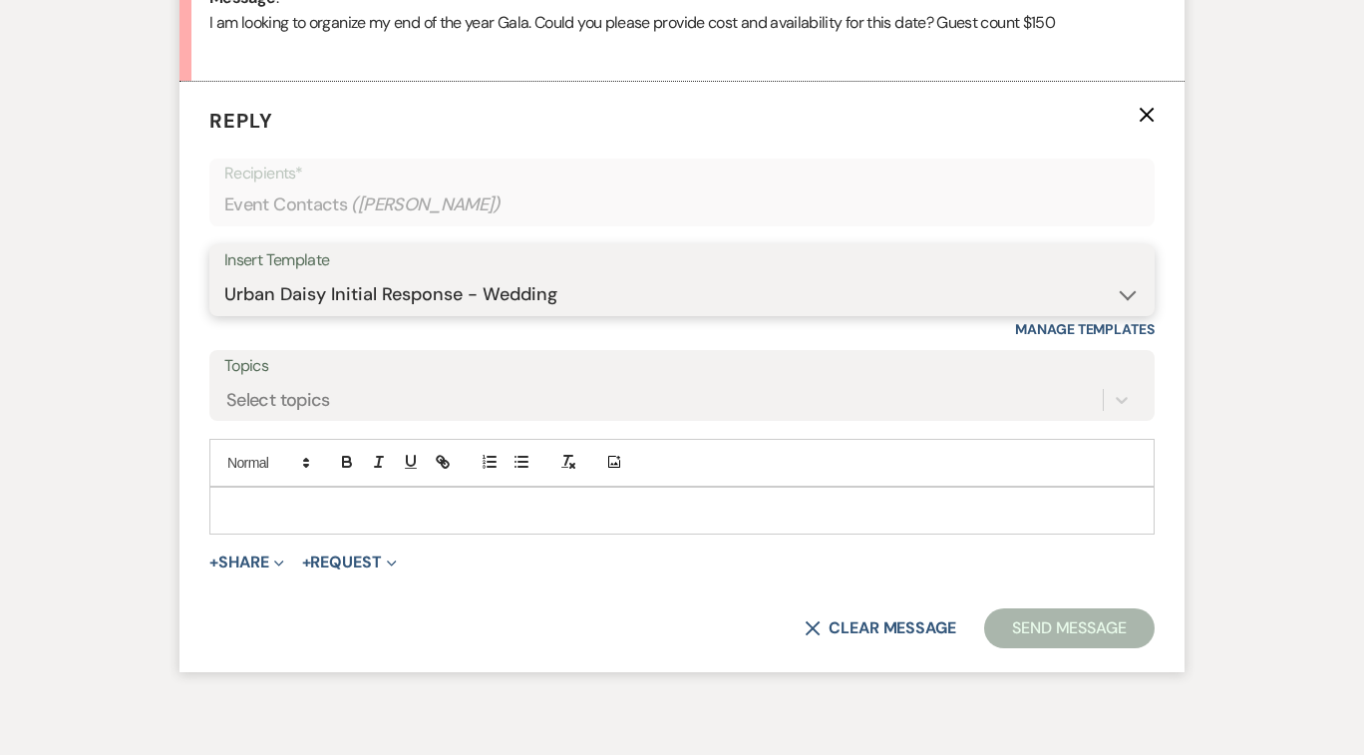
click at [224, 275] on select "-- Payment Past Due Rental Agreement and First Payment Urban Daisy Initial Resp…" at bounding box center [681, 294] width 915 height 39
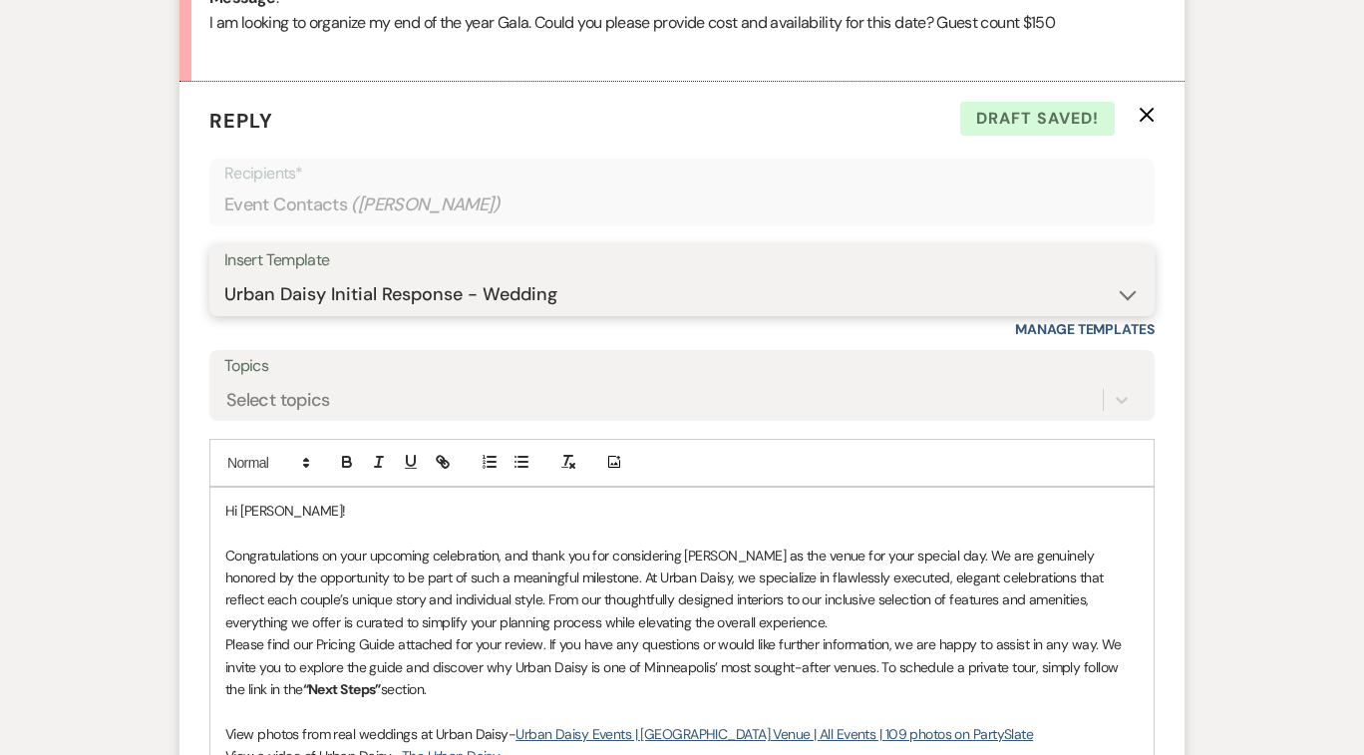
click at [1125, 293] on select "-- Payment Past Due Rental Agreement and First Payment Urban Daisy Initial Resp…" at bounding box center [681, 294] width 915 height 39
select select "1888"
click at [224, 275] on select "-- Payment Past Due Rental Agreement and First Payment Urban Daisy Initial Resp…" at bounding box center [681, 294] width 915 height 39
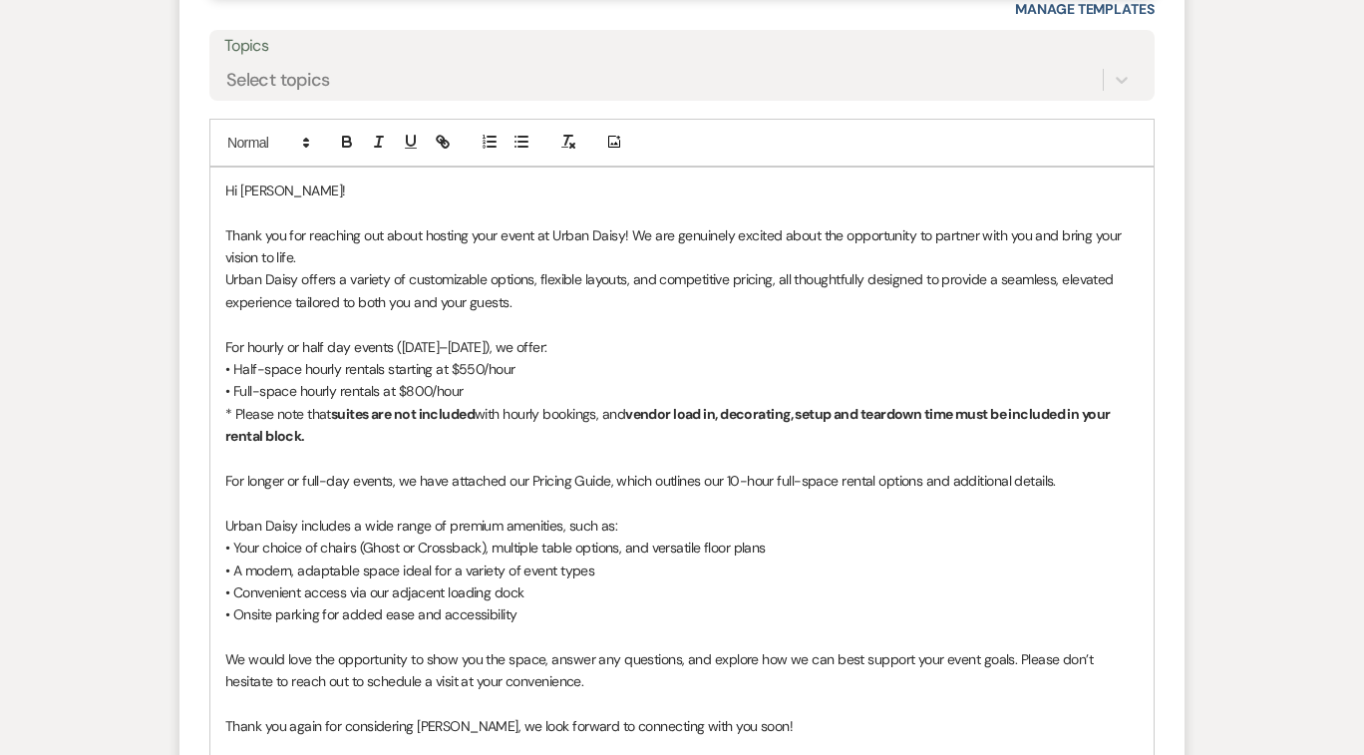
scroll to position [1398, 0]
click at [773, 476] on p "For longer or full-day events, we have attached our Pricing Guide, which outlin…" at bounding box center [681, 480] width 913 height 22
click at [746, 476] on p "For longer or full-day events, we have attached our Pricing Guide, which outlin…" at bounding box center [681, 480] width 913 height 22
click at [807, 478] on p "For longer or full-day events, we have attached our Pricing Guide, which outlin…" at bounding box center [681, 480] width 913 height 22
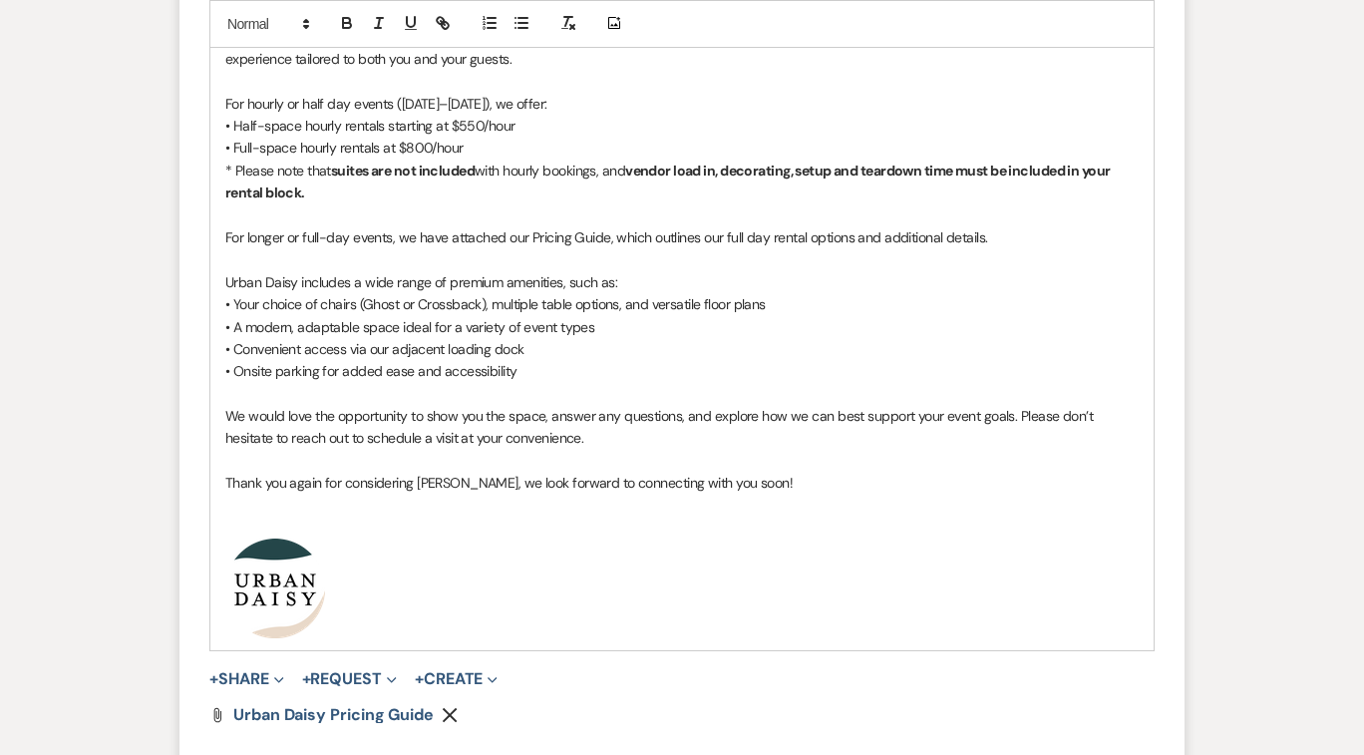
scroll to position [1618, 0]
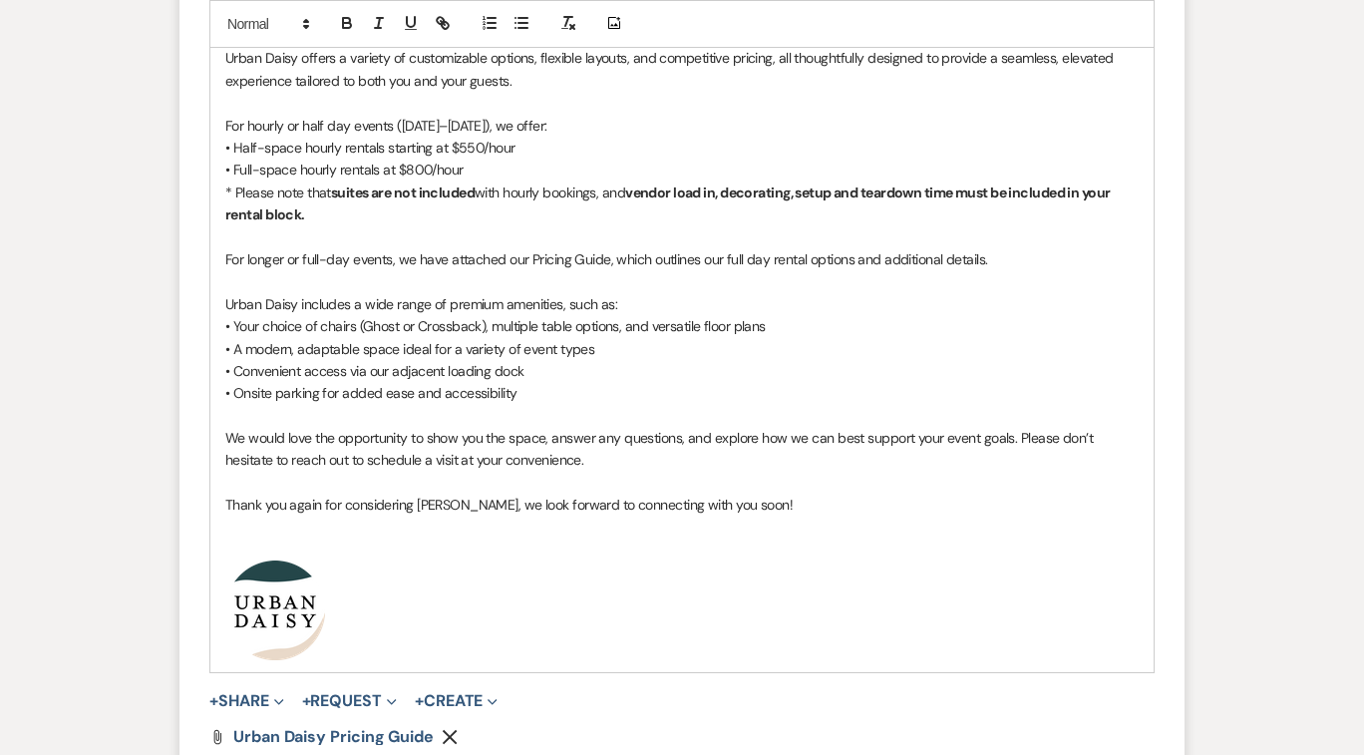
click at [806, 255] on p "For longer or full-day events, we have attached our Pricing Guide, which outlin…" at bounding box center [681, 259] width 913 height 22
click at [785, 258] on p "For longer or full-day events, we have attached our Pricing Guide, which option…" at bounding box center [681, 259] width 913 height 22
click at [652, 258] on p "For longer or full-day events, we have attached our Pricing Guide, which option…" at bounding box center [681, 259] width 913 height 22
